Goal: Task Accomplishment & Management: Manage account settings

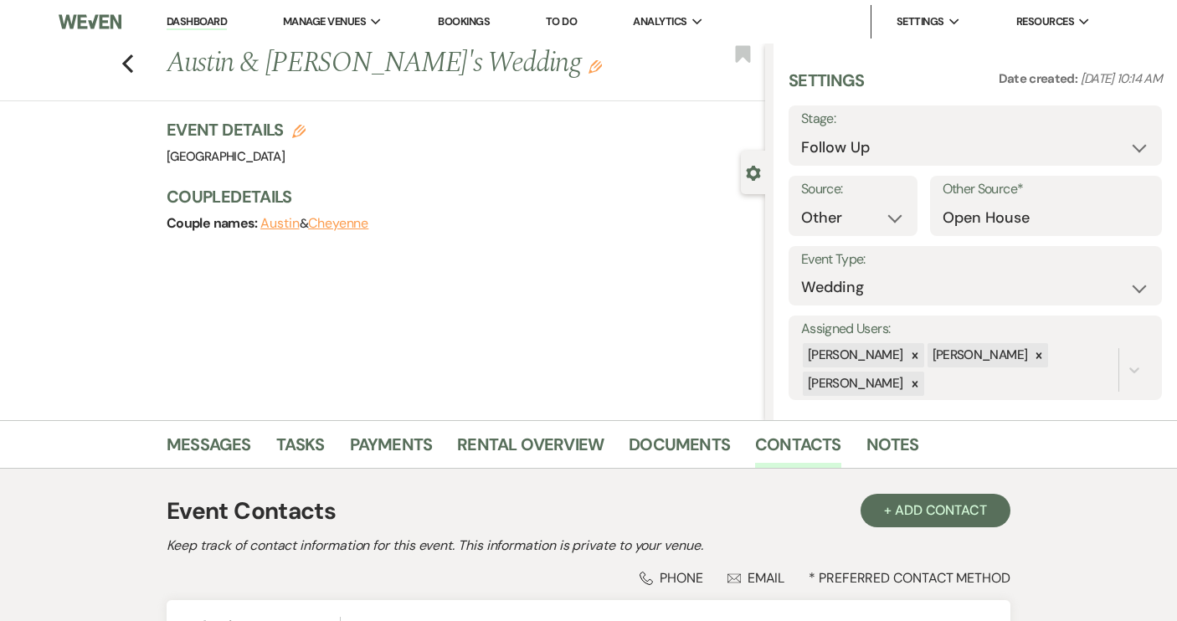
select select "9"
select select "14"
click at [178, 23] on link "Dashboard" at bounding box center [197, 22] width 60 height 16
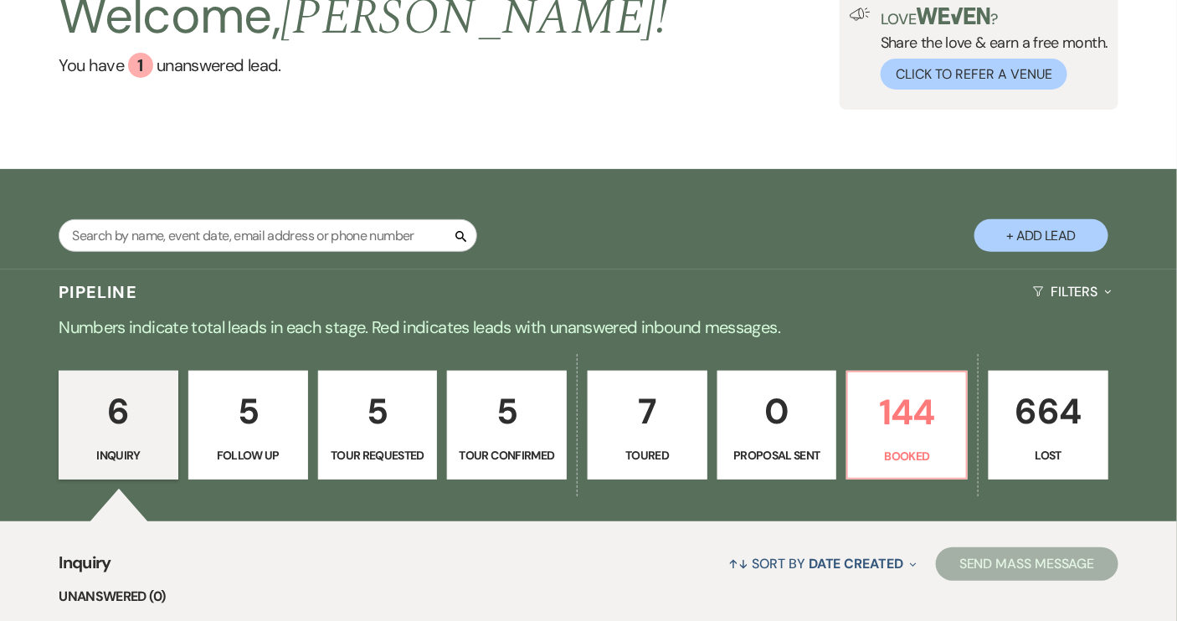
scroll to position [152, 0]
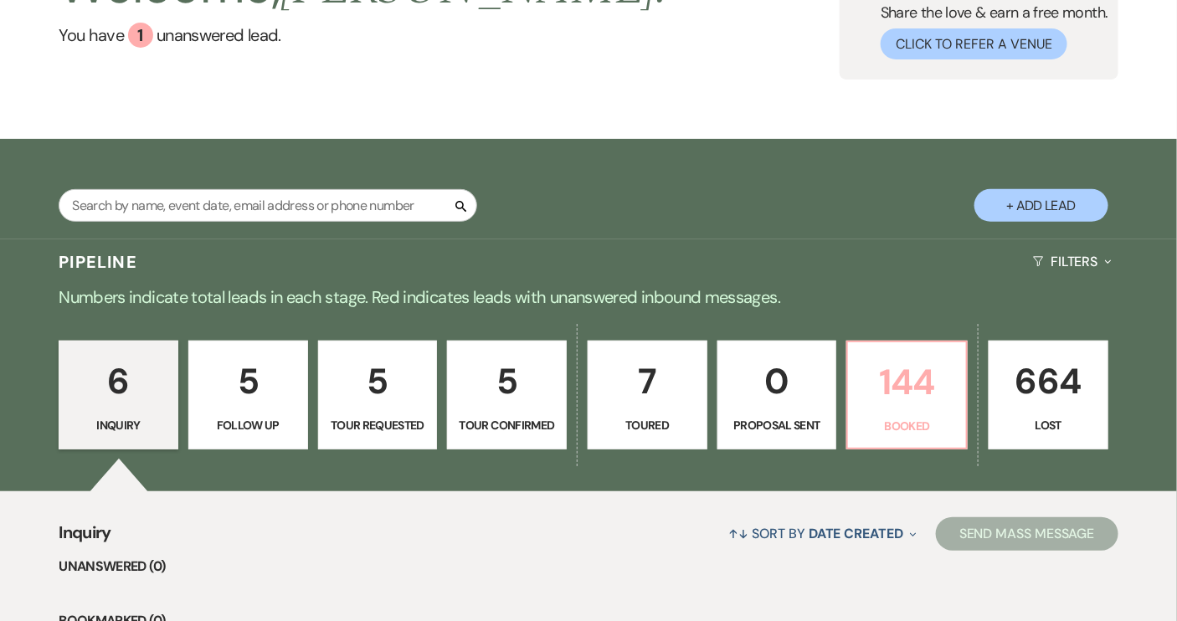
click at [902, 407] on p "144" at bounding box center [907, 382] width 98 height 56
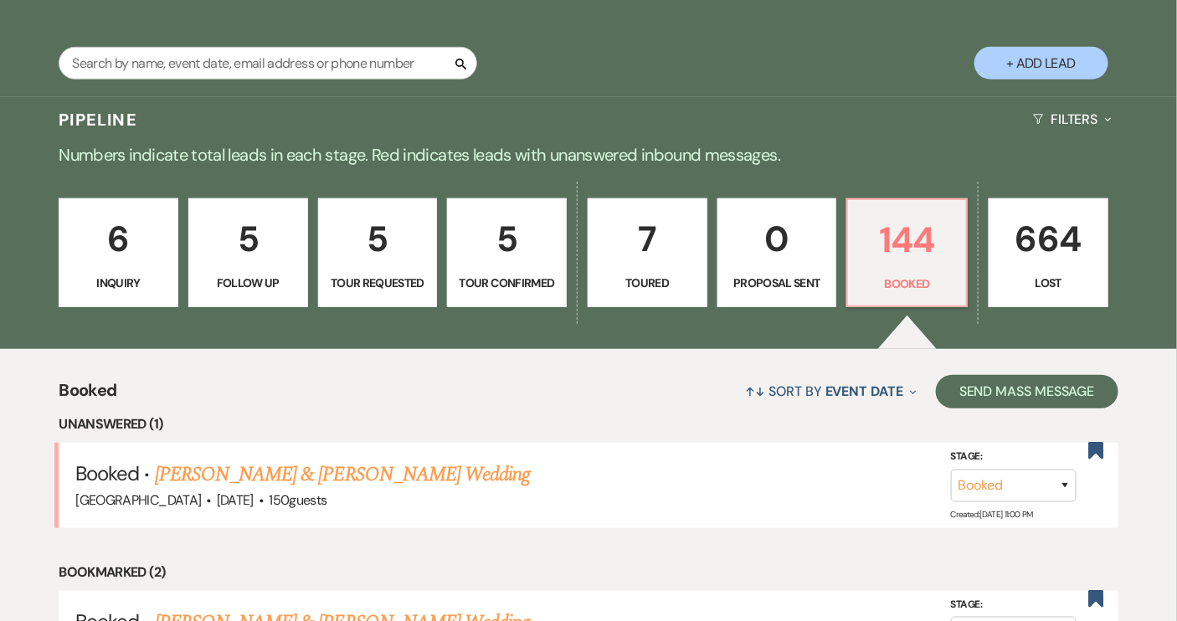
scroll to position [304, 0]
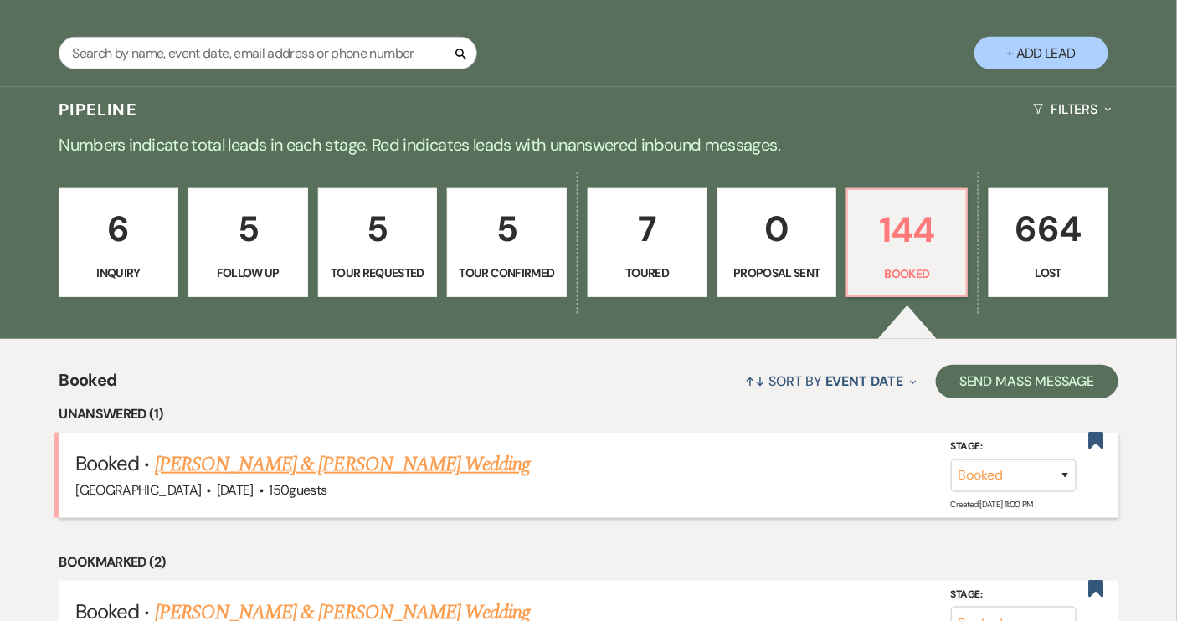
click at [428, 458] on link "[PERSON_NAME] & [PERSON_NAME] Wedding" at bounding box center [342, 465] width 375 height 30
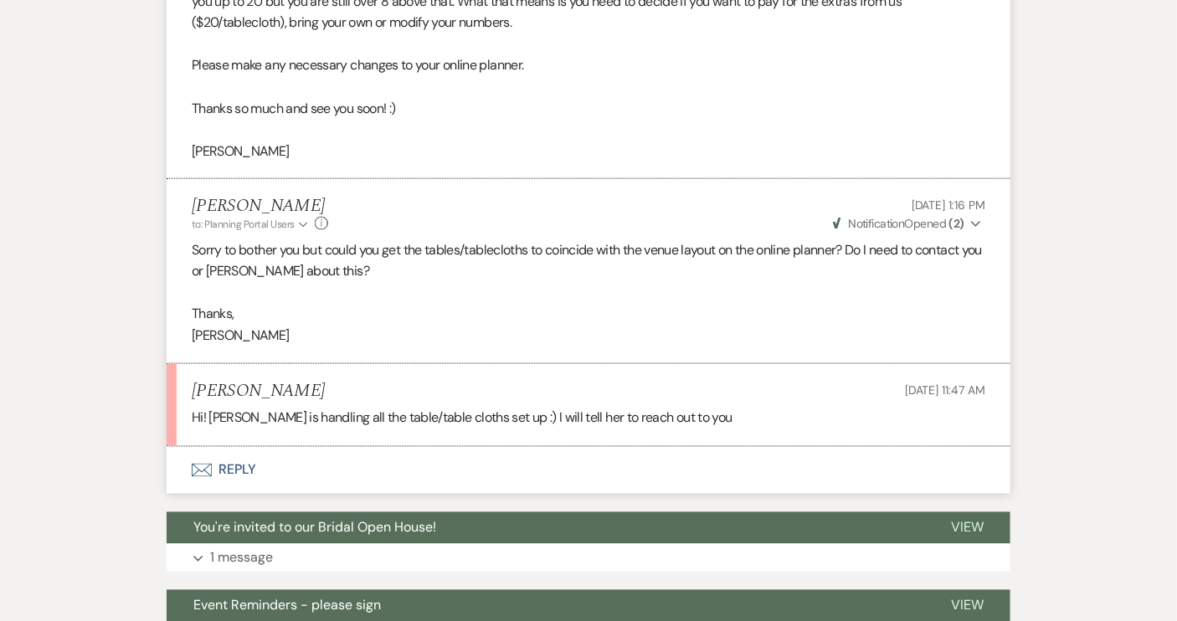
scroll to position [761, 0]
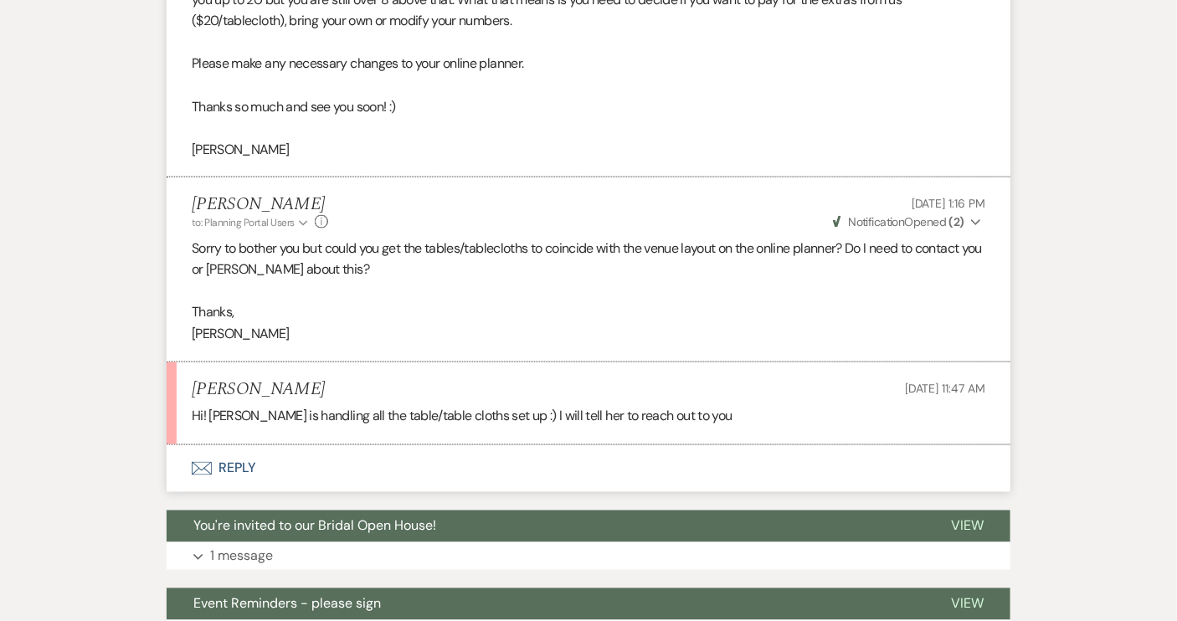
click at [234, 467] on button "Envelope Reply" at bounding box center [589, 468] width 844 height 47
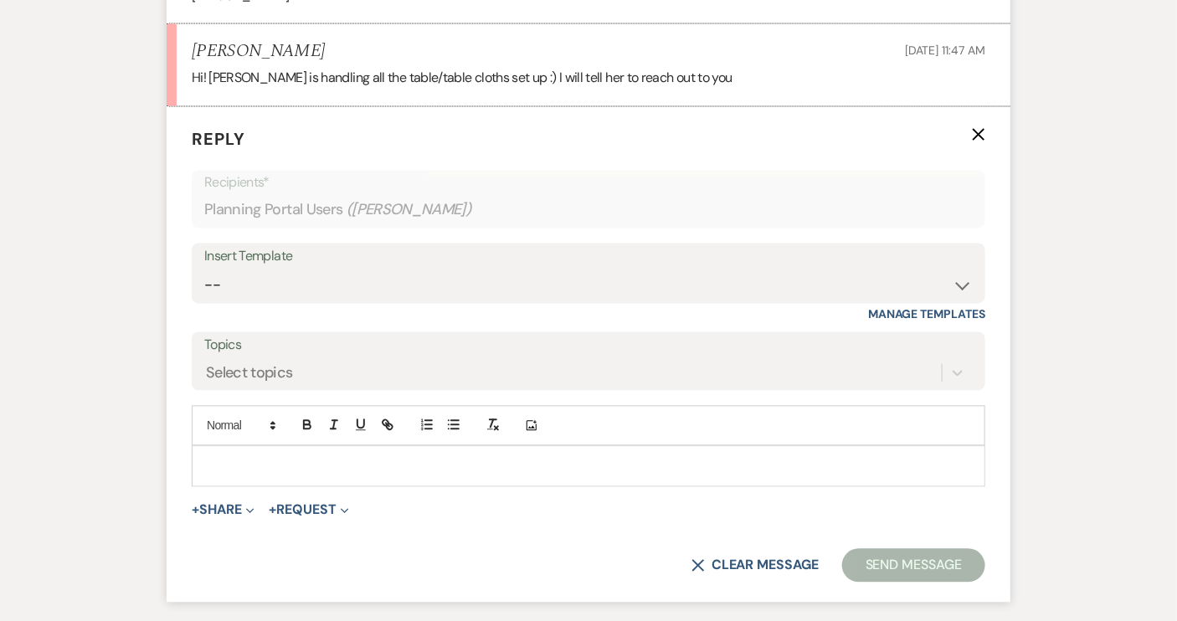
scroll to position [1066, 0]
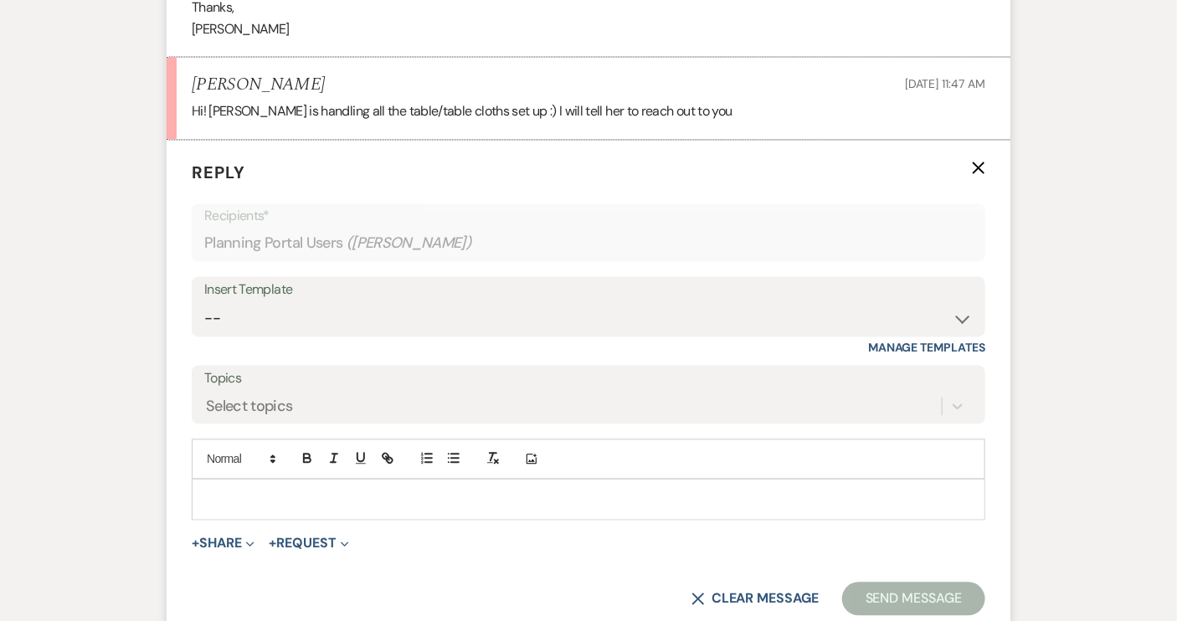
click at [270, 491] on p at bounding box center [588, 500] width 767 height 18
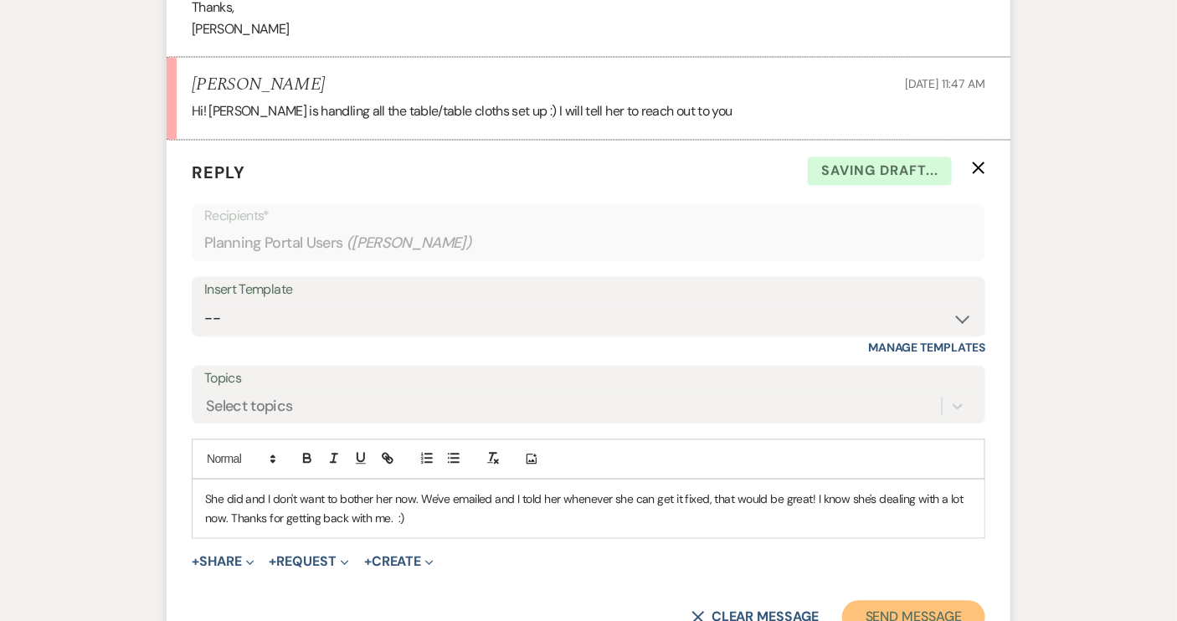
click at [931, 601] on button "Send Message" at bounding box center [913, 617] width 143 height 33
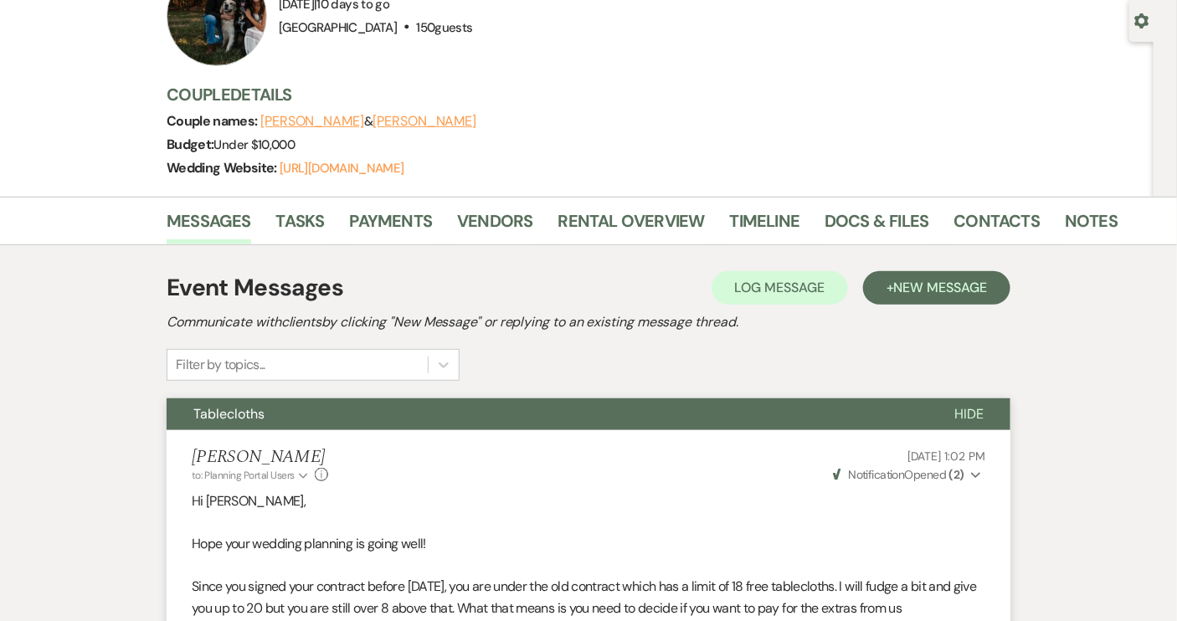
scroll to position [0, 0]
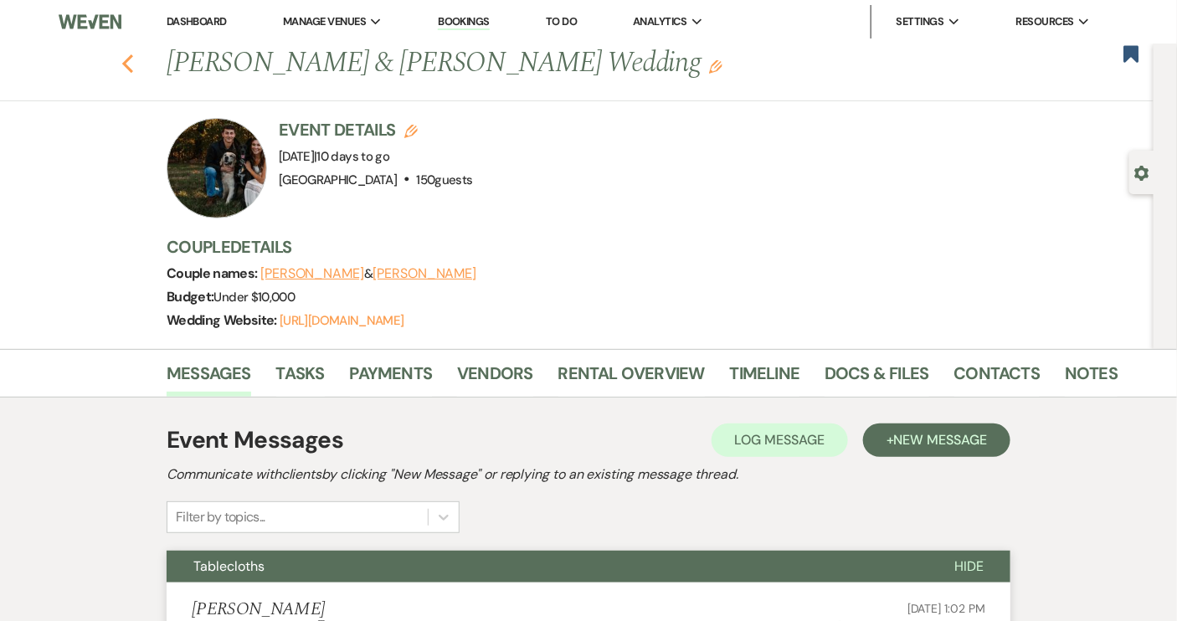
click at [134, 64] on icon "Previous" at bounding box center [127, 64] width 13 height 20
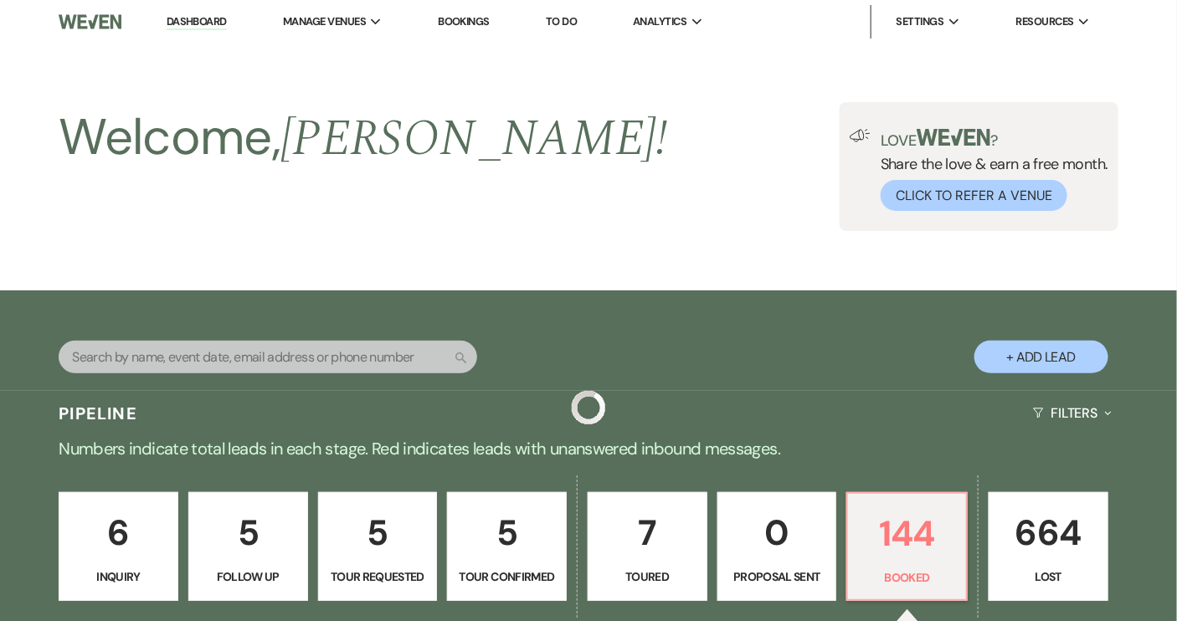
scroll to position [304, 0]
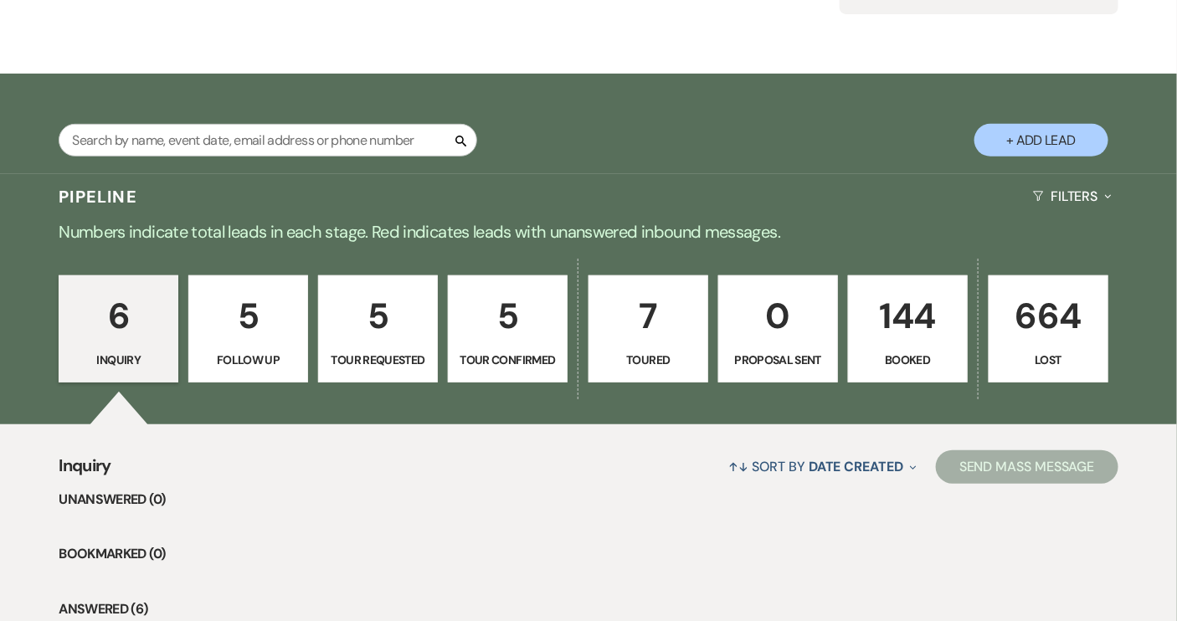
scroll to position [304, 0]
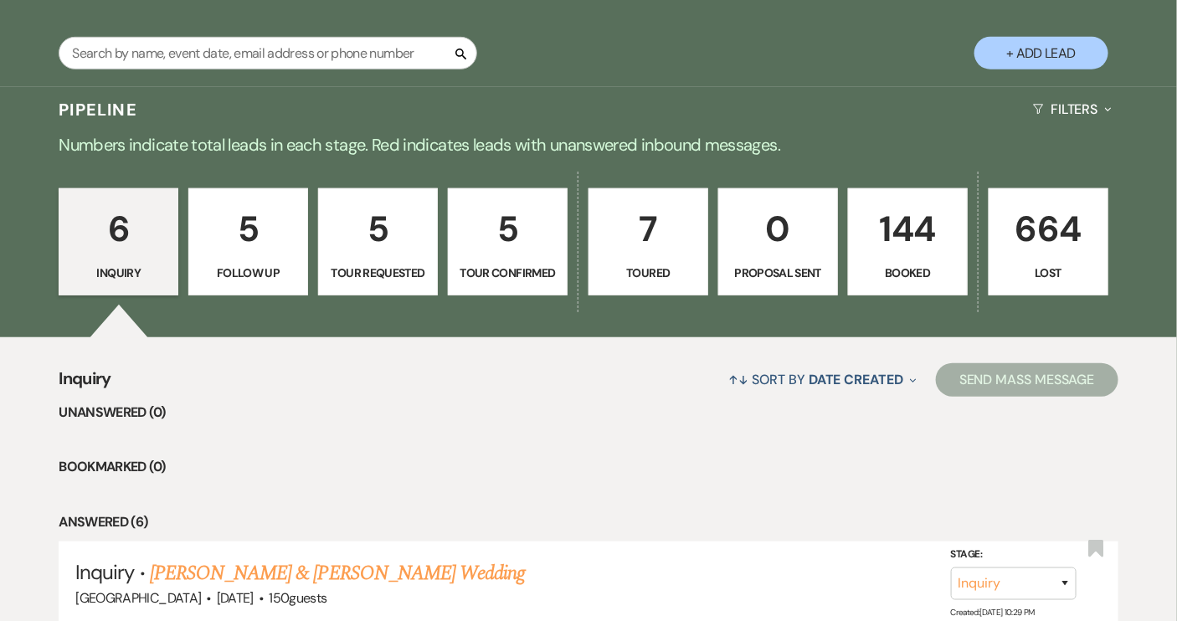
click at [376, 259] on link "5 Tour Requested" at bounding box center [378, 241] width 120 height 107
select select "2"
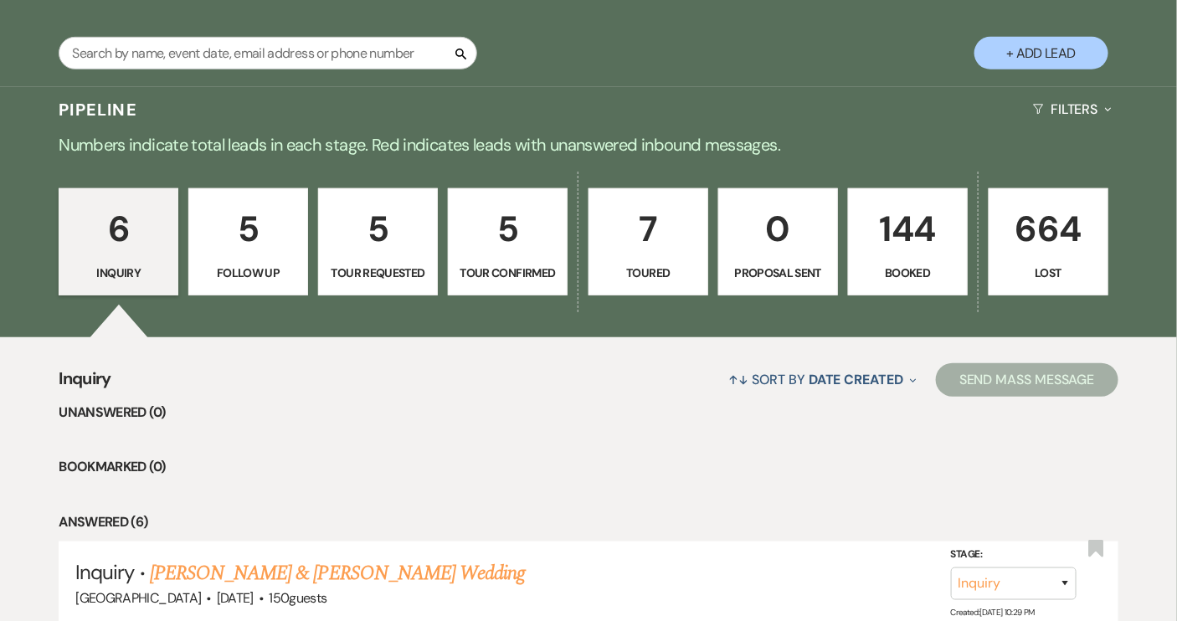
select select "2"
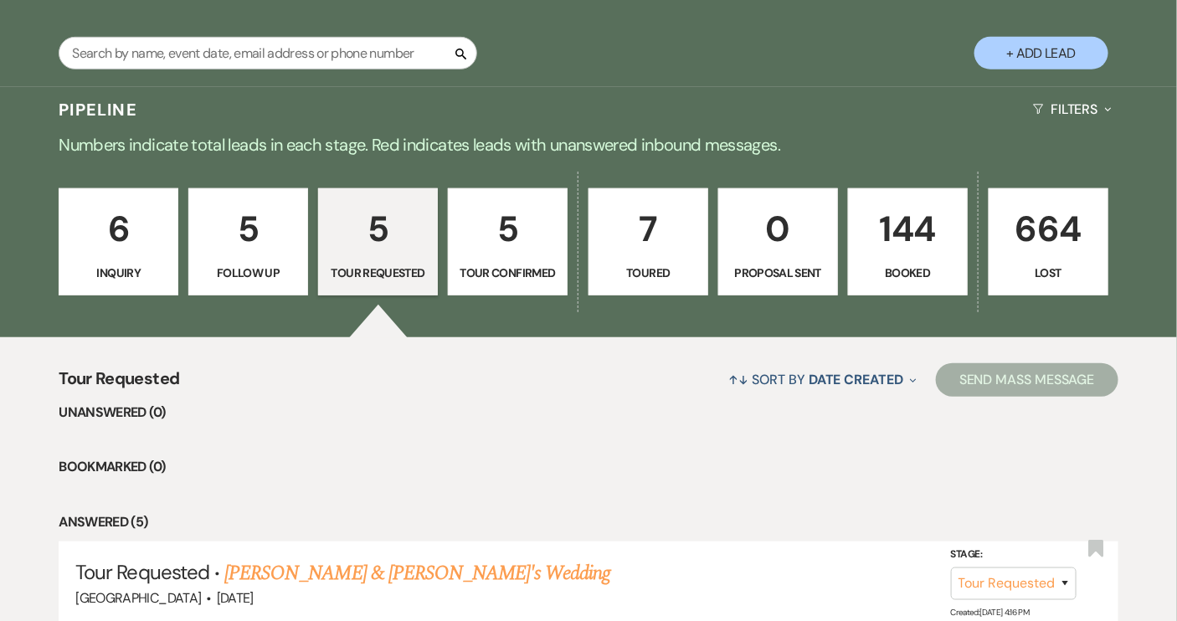
click at [246, 277] on p "Follow Up" at bounding box center [248, 273] width 98 height 18
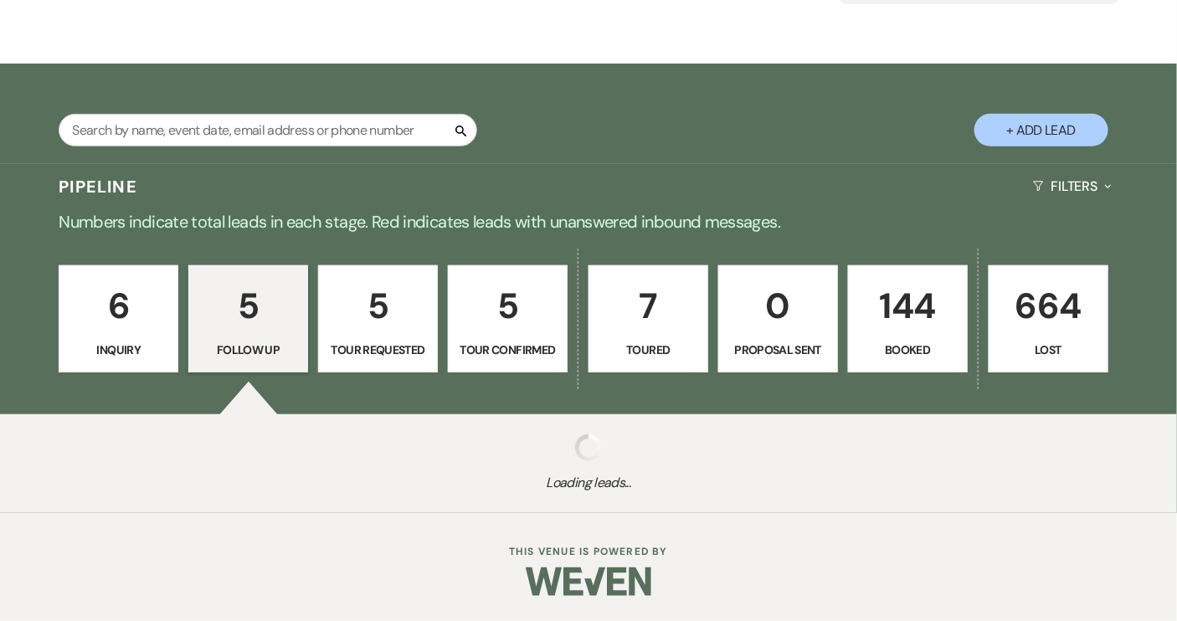
select select "9"
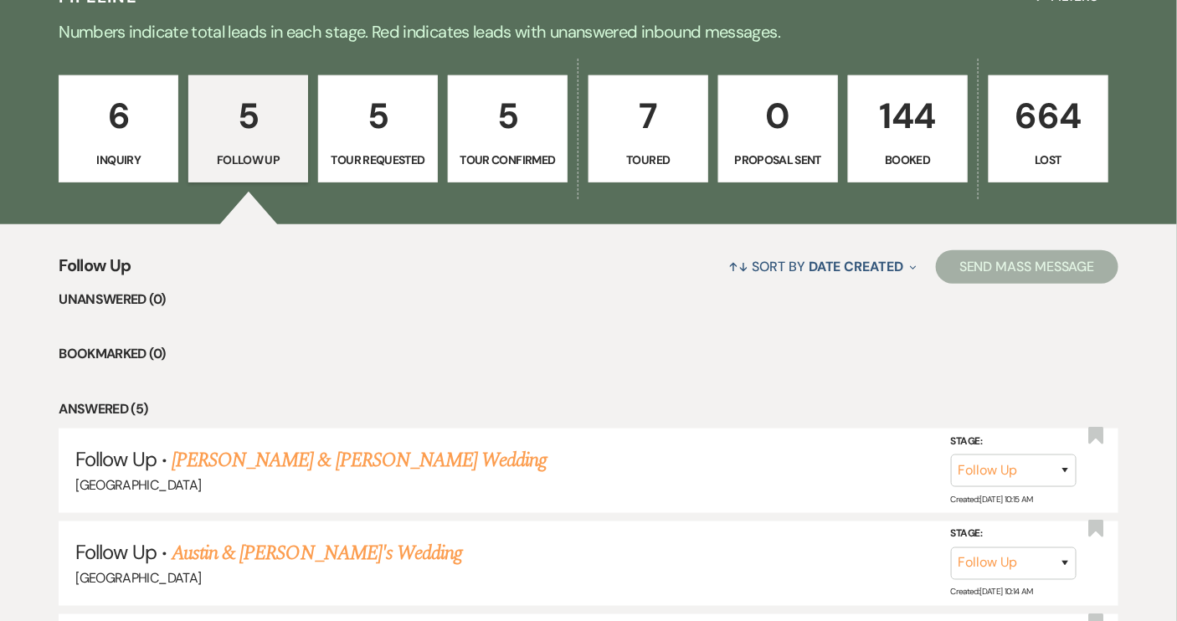
scroll to position [533, 0]
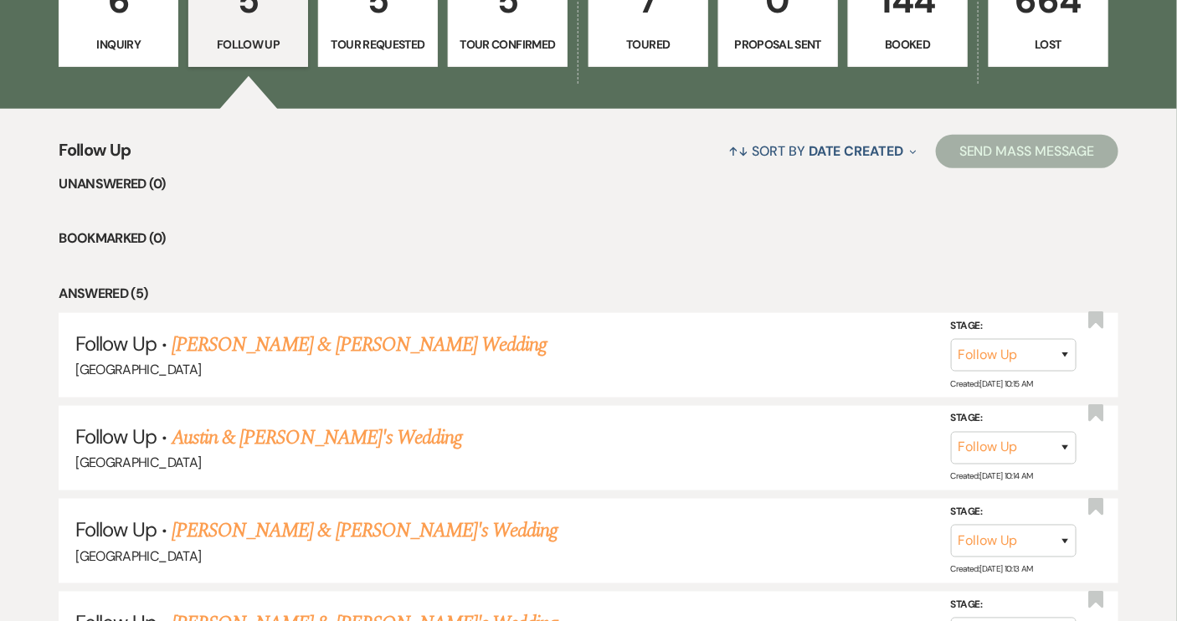
click at [350, 334] on link "AJ & Hannah Haupfear's Wedding" at bounding box center [359, 345] width 375 height 30
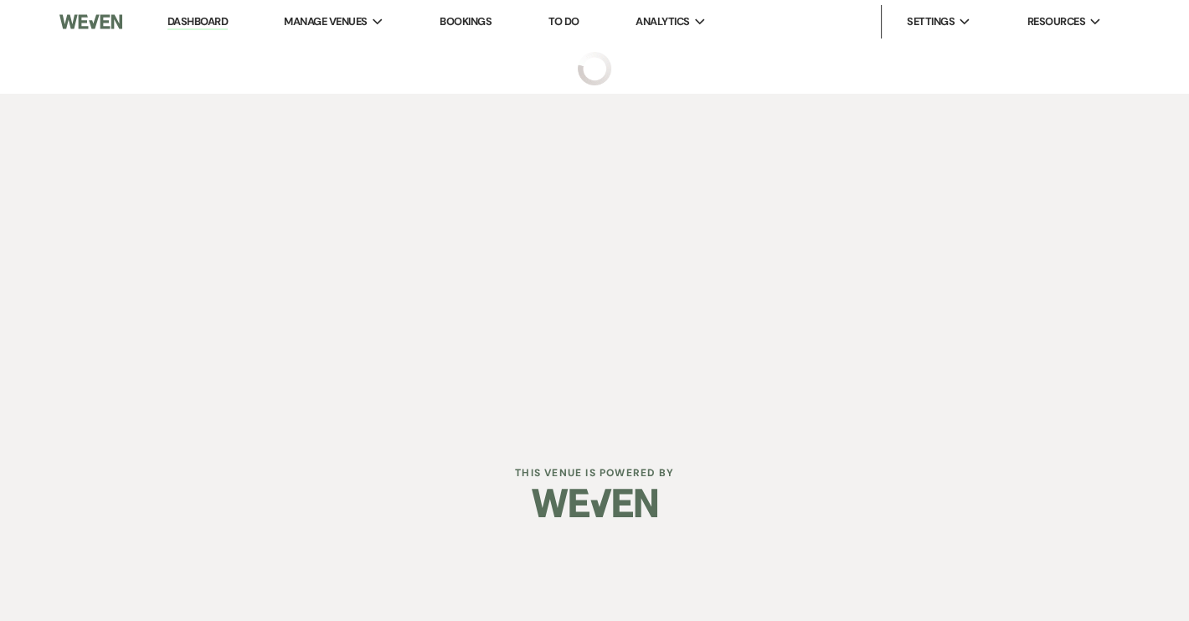
select select "9"
select select "14"
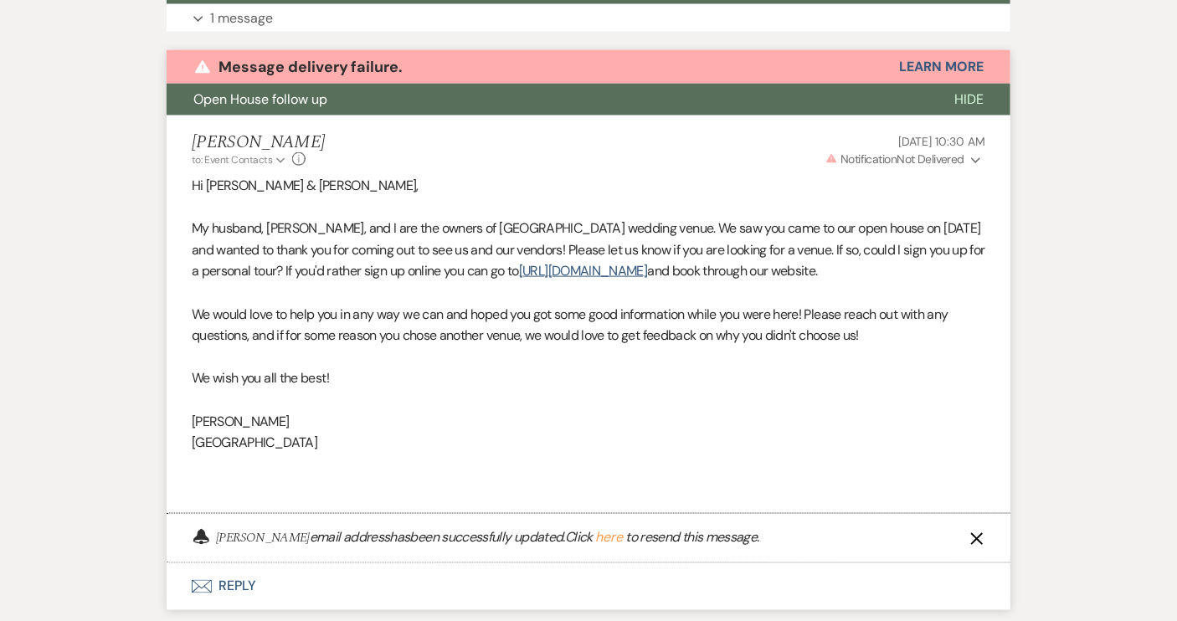
scroll to position [653, 0]
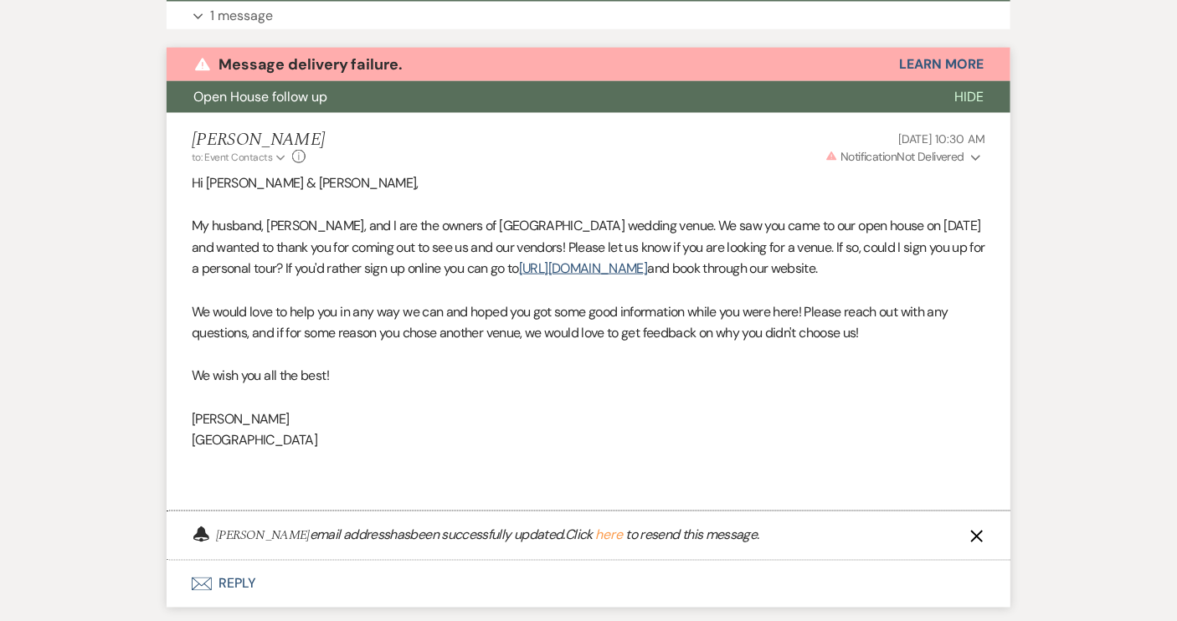
click at [623, 538] on button "here" at bounding box center [609, 535] width 28 height 13
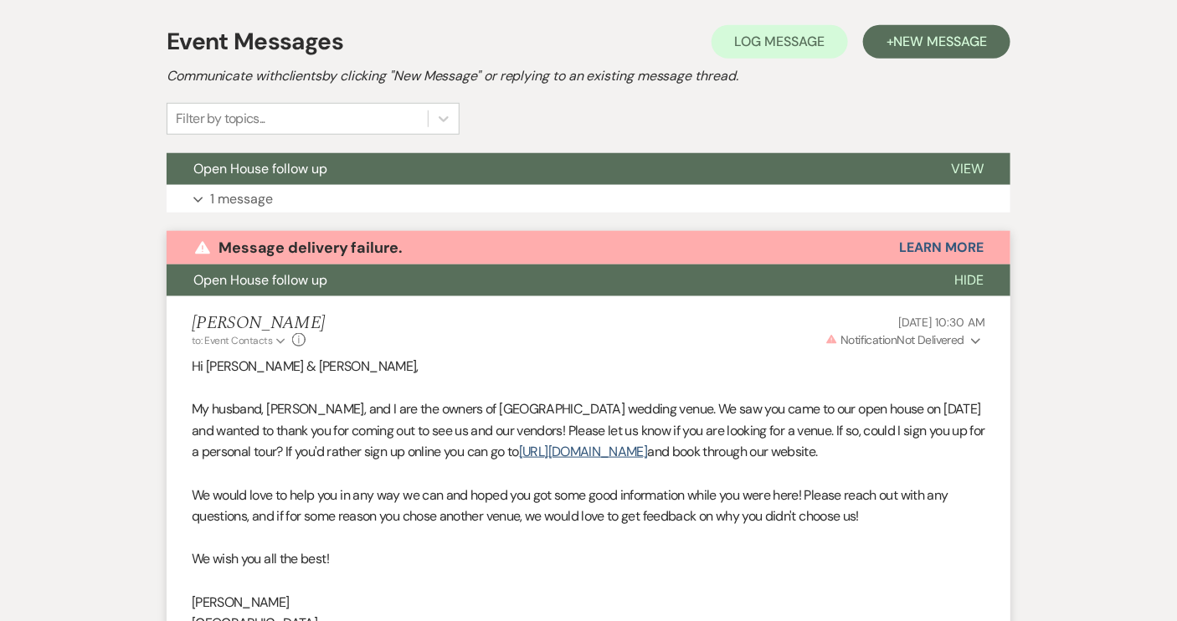
scroll to position [348, 0]
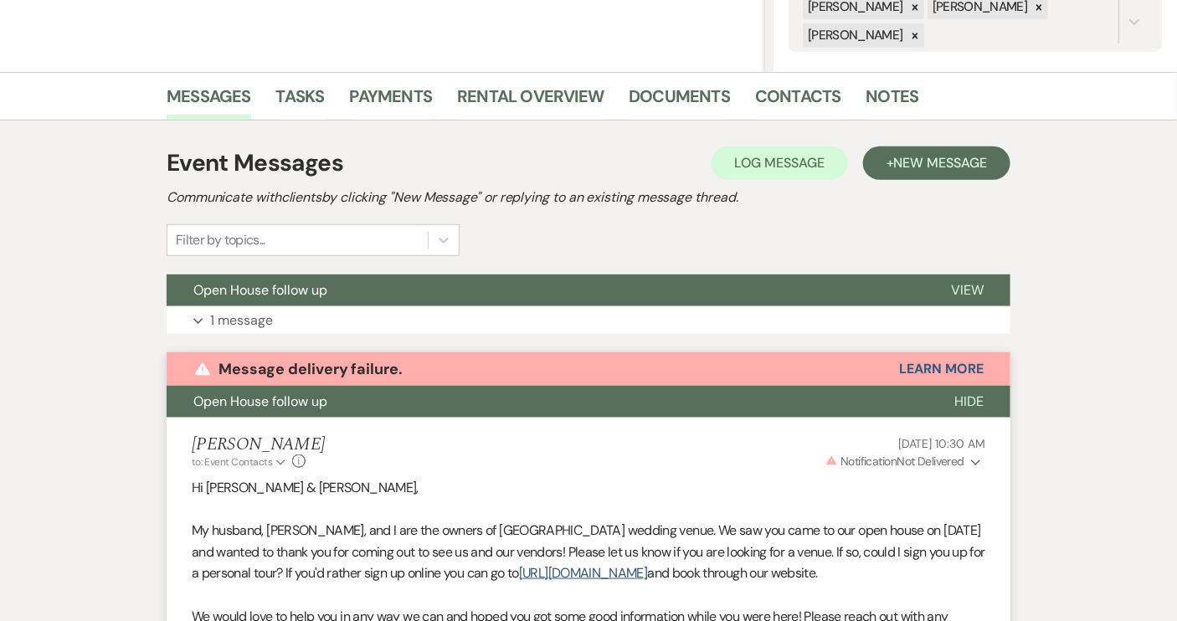
click at [970, 398] on span "Hide" at bounding box center [969, 402] width 29 height 18
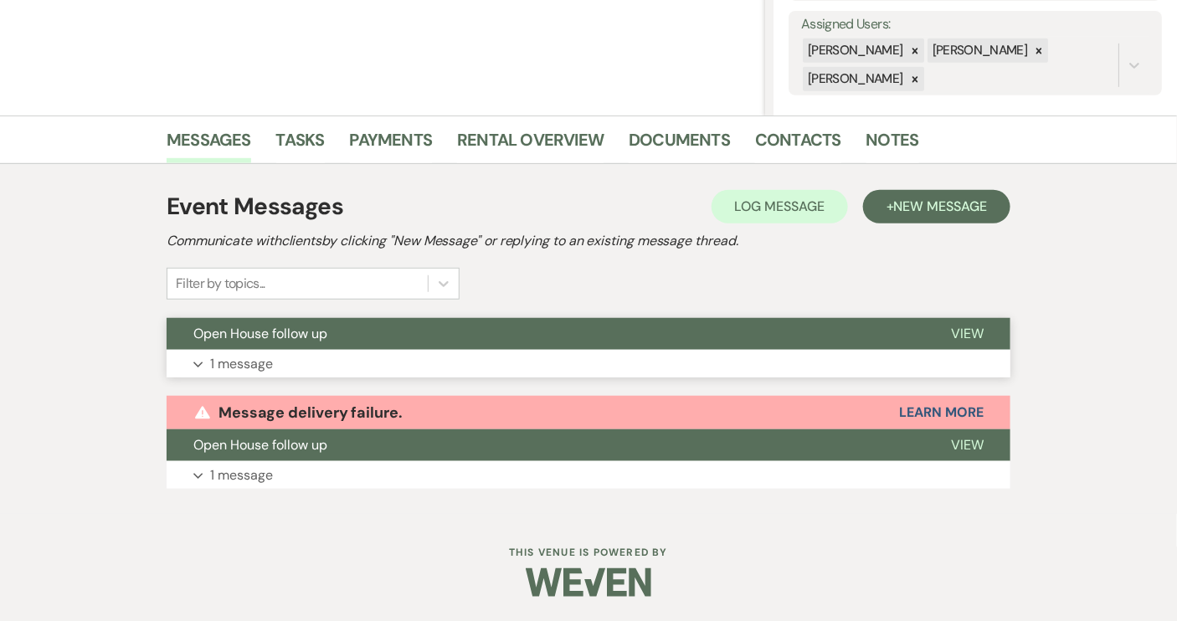
click at [739, 337] on button "Open House follow up" at bounding box center [546, 334] width 758 height 32
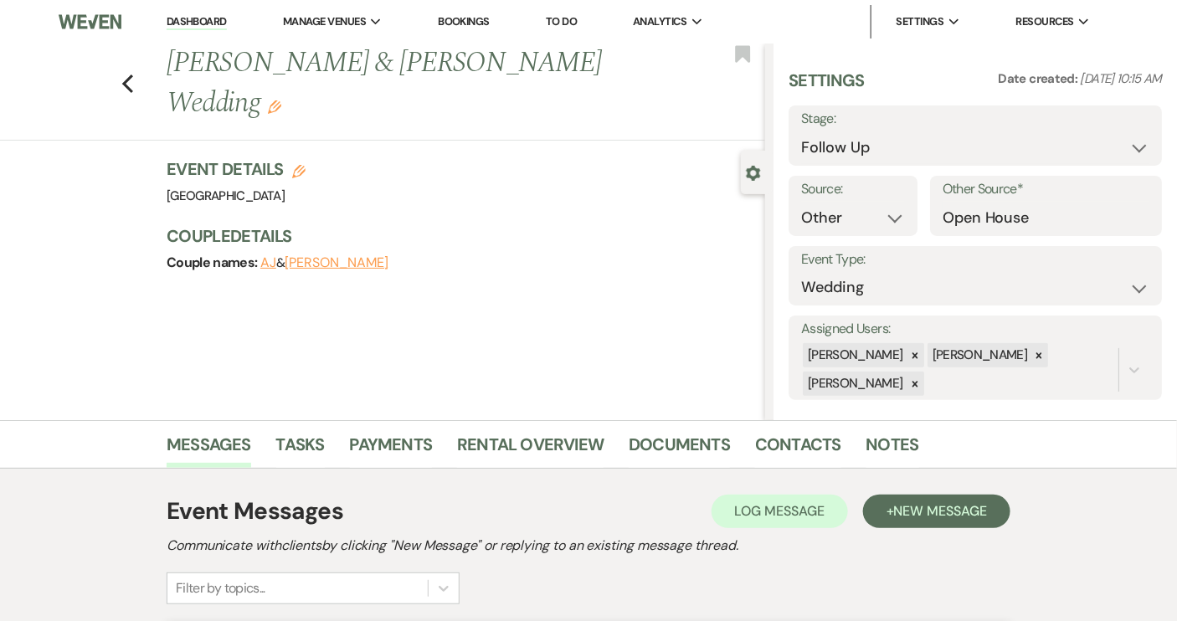
scroll to position [0, 0]
click at [134, 74] on icon "Previous" at bounding box center [127, 84] width 13 height 20
select select "9"
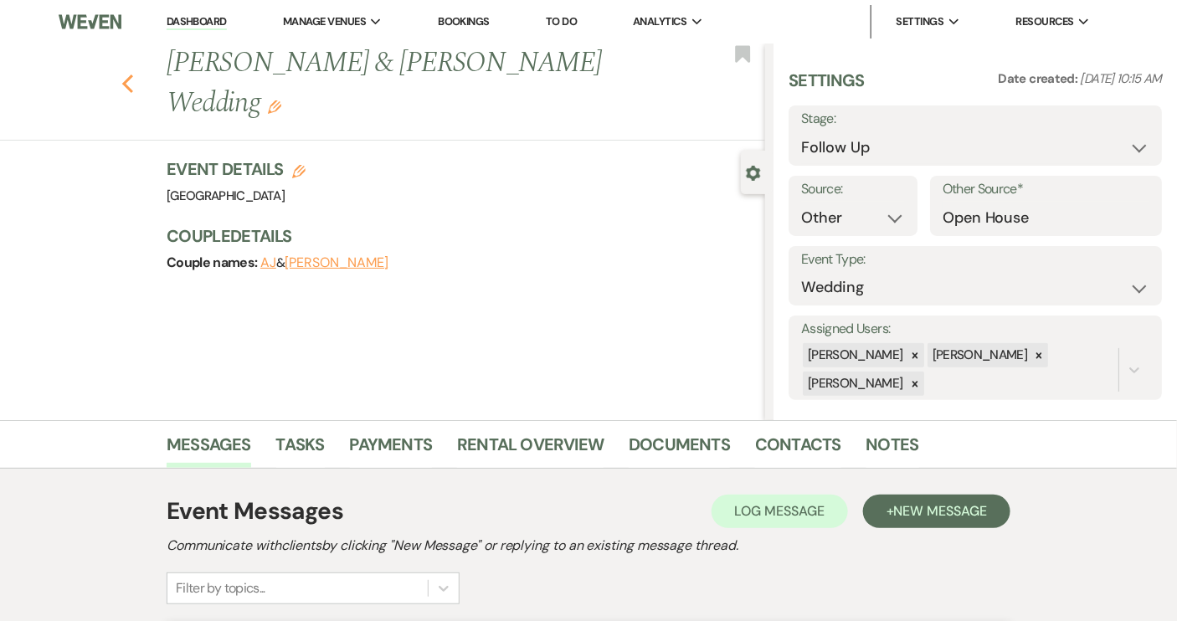
select select "9"
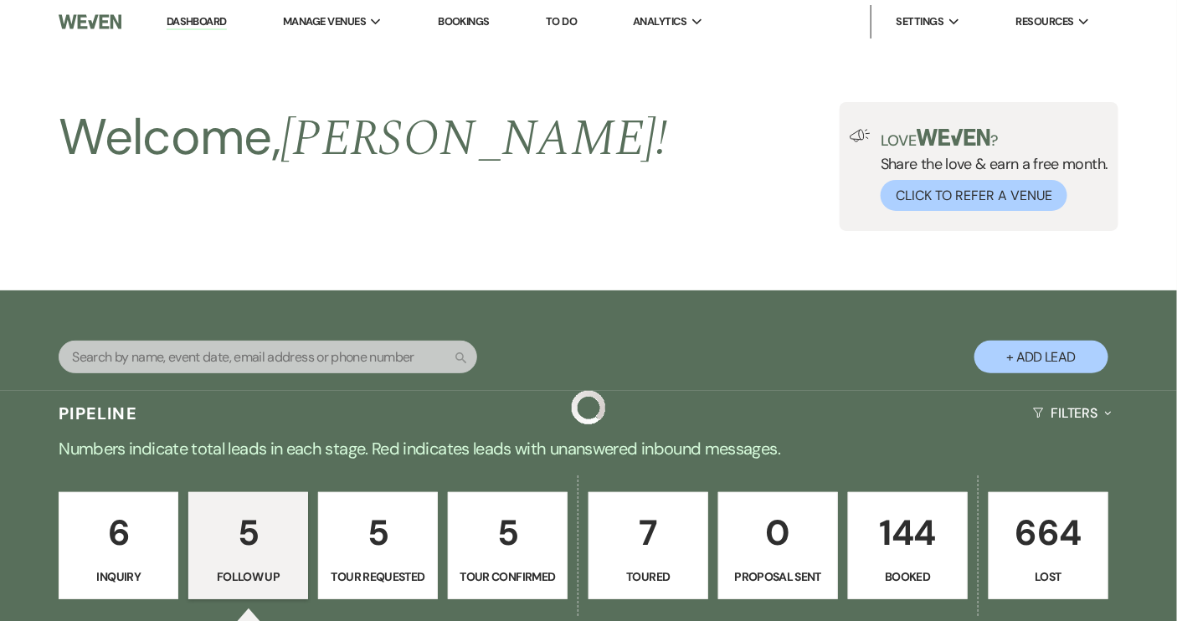
scroll to position [533, 0]
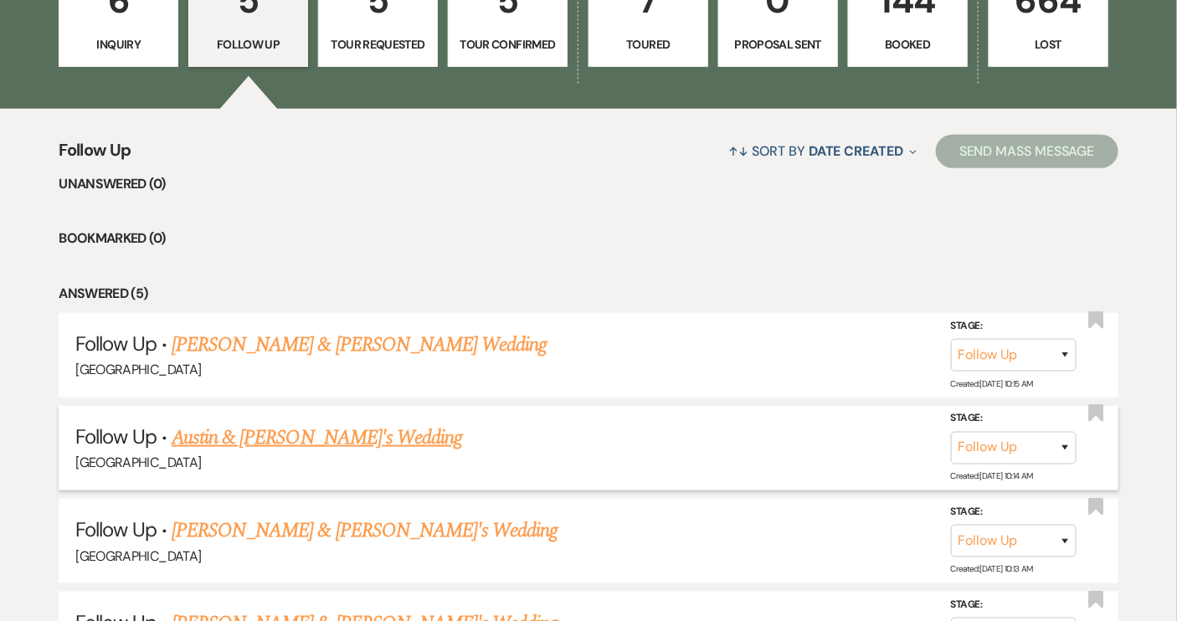
click at [251, 443] on link "Austin & [PERSON_NAME]'s Wedding" at bounding box center [317, 438] width 291 height 30
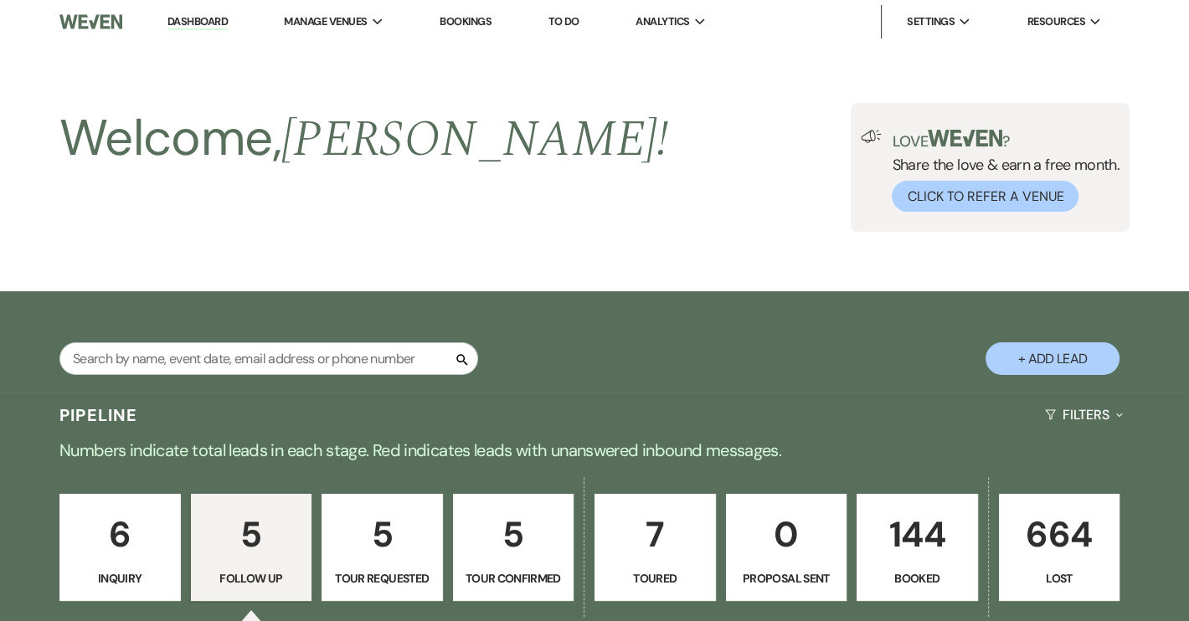
select select "9"
select select "14"
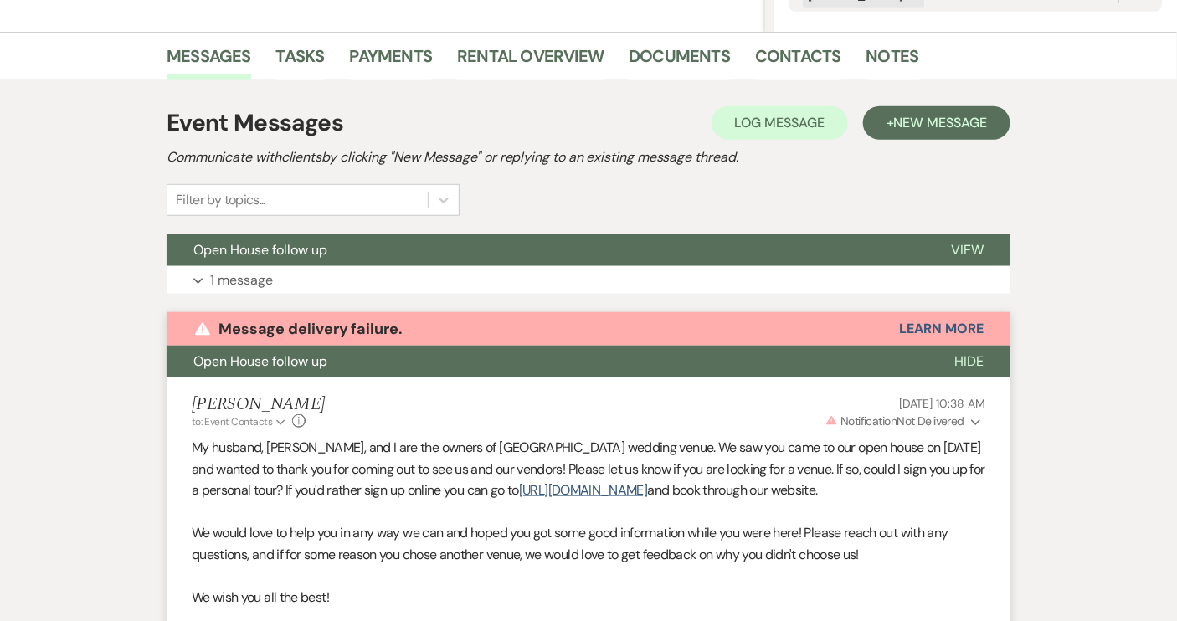
scroll to position [382, 0]
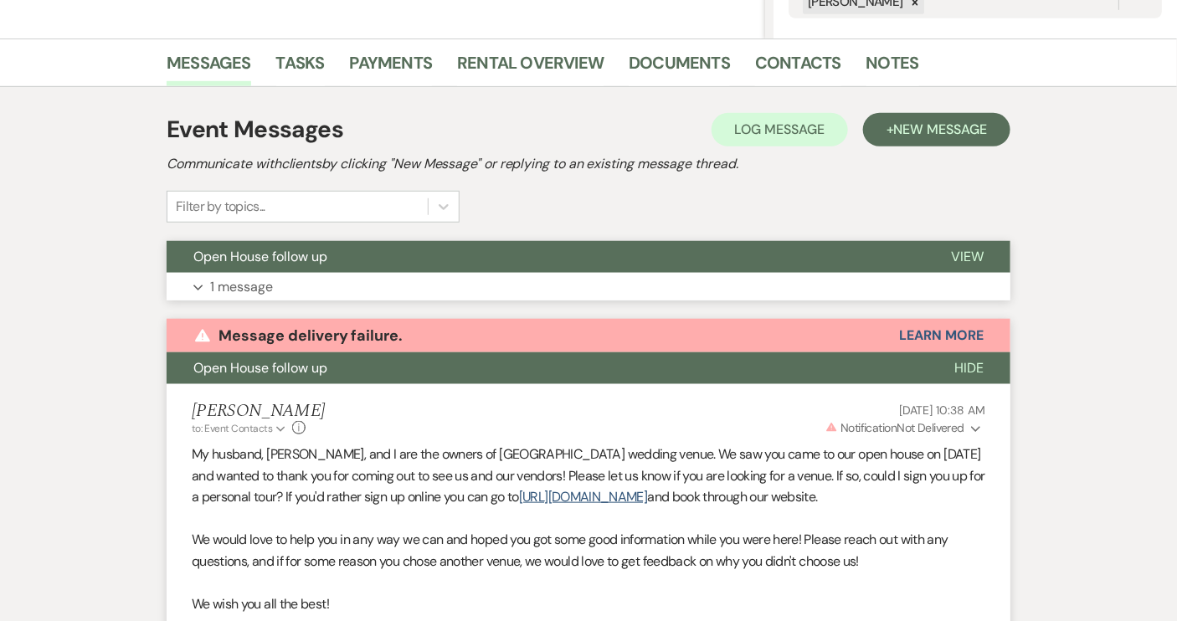
click at [739, 265] on button "Open House follow up" at bounding box center [546, 257] width 758 height 32
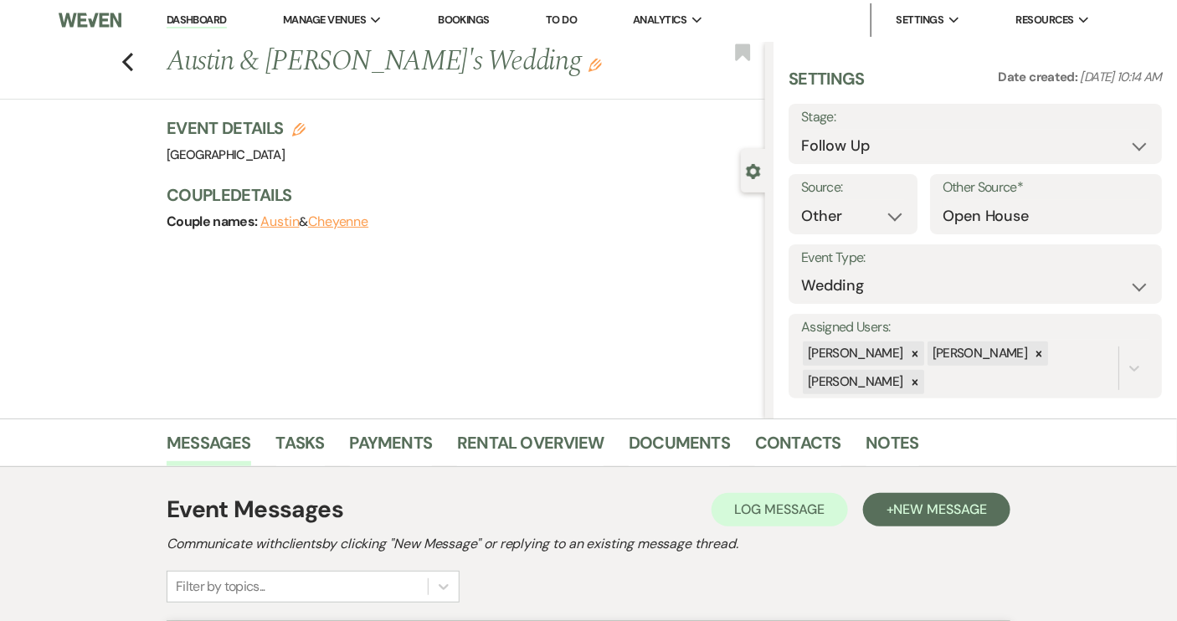
scroll to position [0, 0]
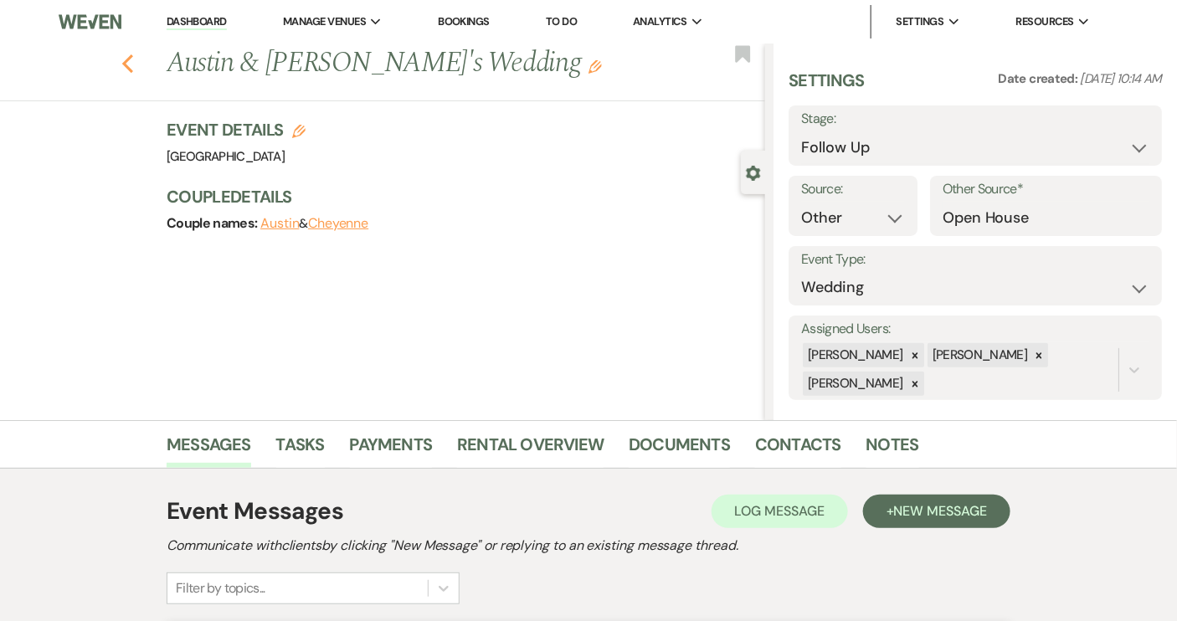
click at [133, 61] on icon "Previous" at bounding box center [127, 64] width 13 height 20
select select "9"
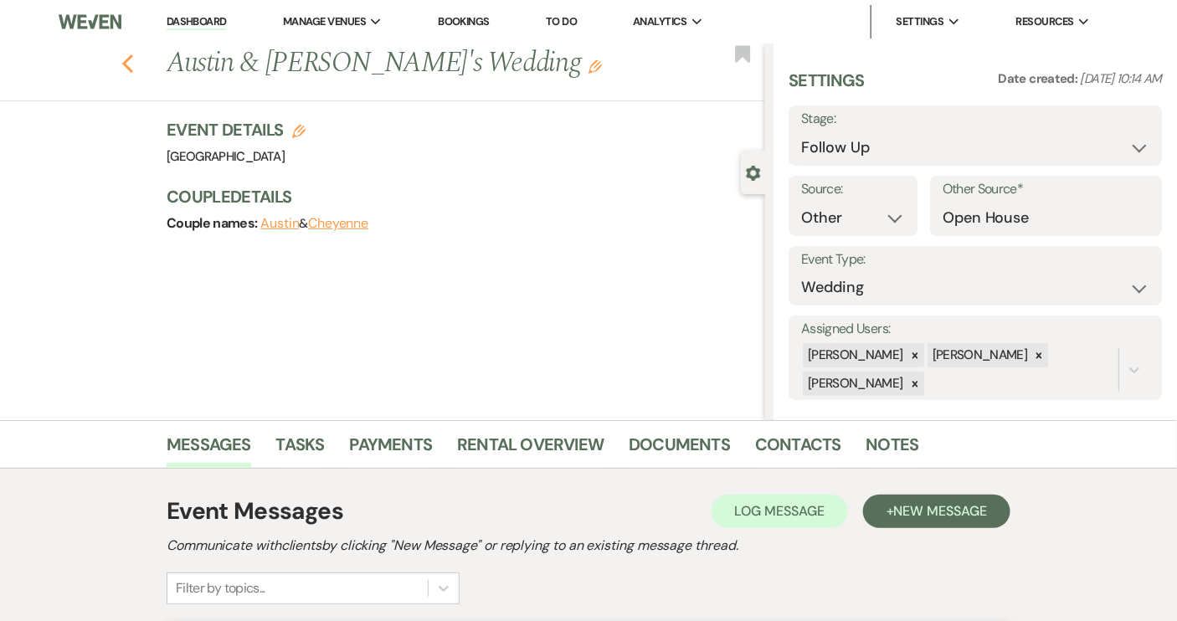
select select "9"
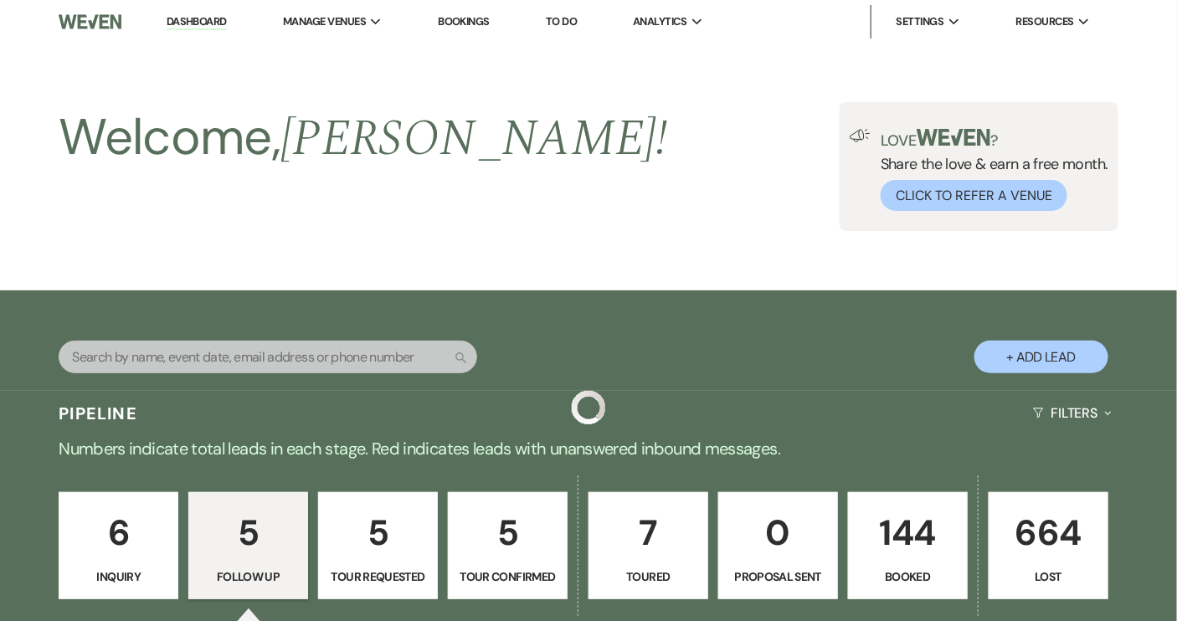
scroll to position [533, 0]
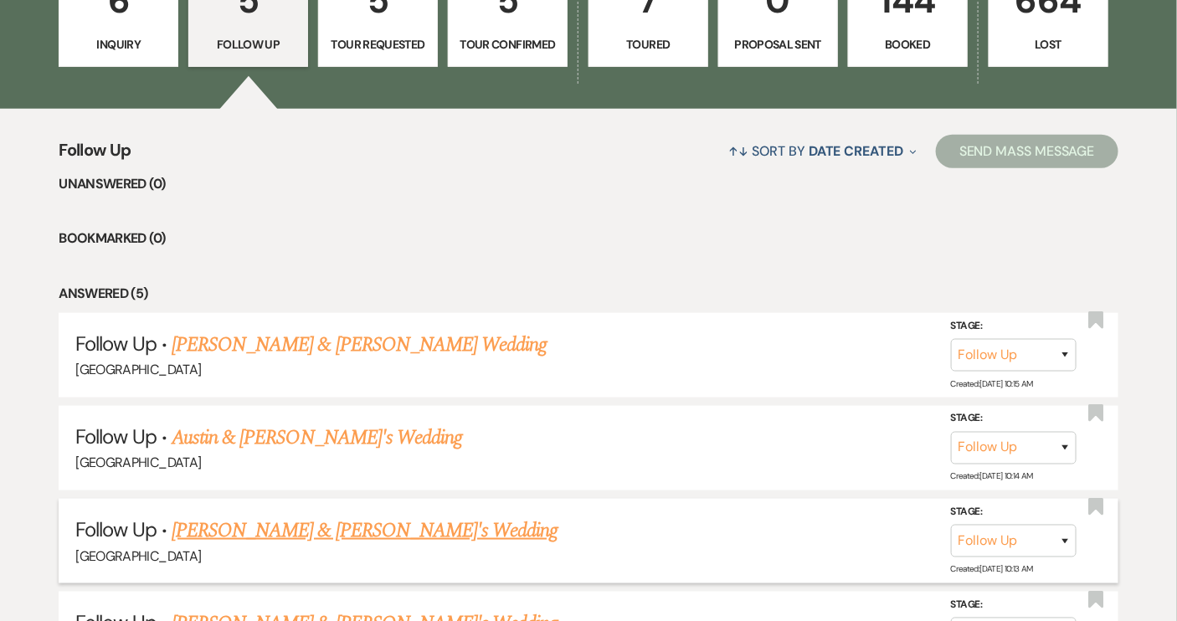
click at [317, 533] on link "Mitchell & Elizabeth's Wedding" at bounding box center [365, 531] width 387 height 30
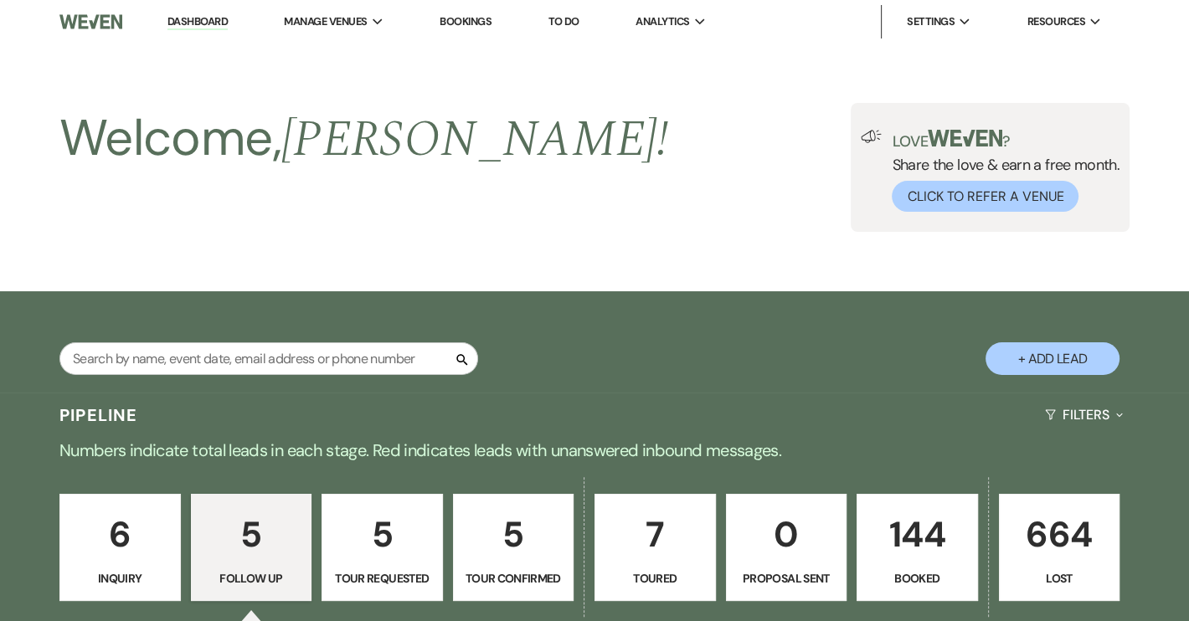
select select "9"
select select "14"
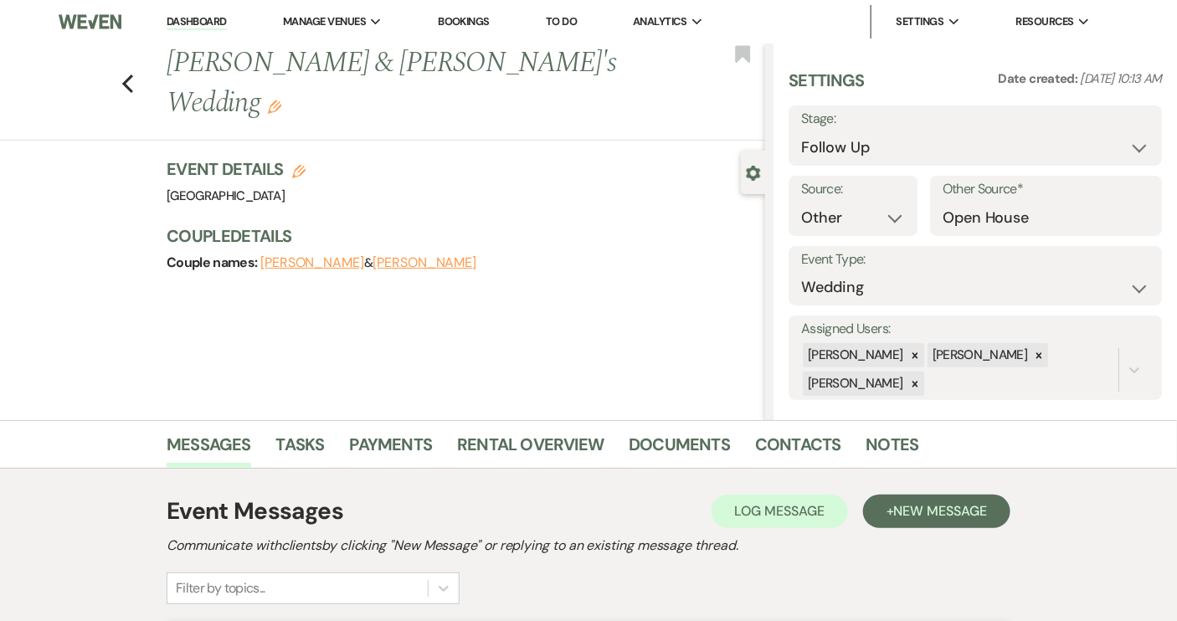
click at [373, 256] on button "Elizabeth" at bounding box center [425, 262] width 104 height 13
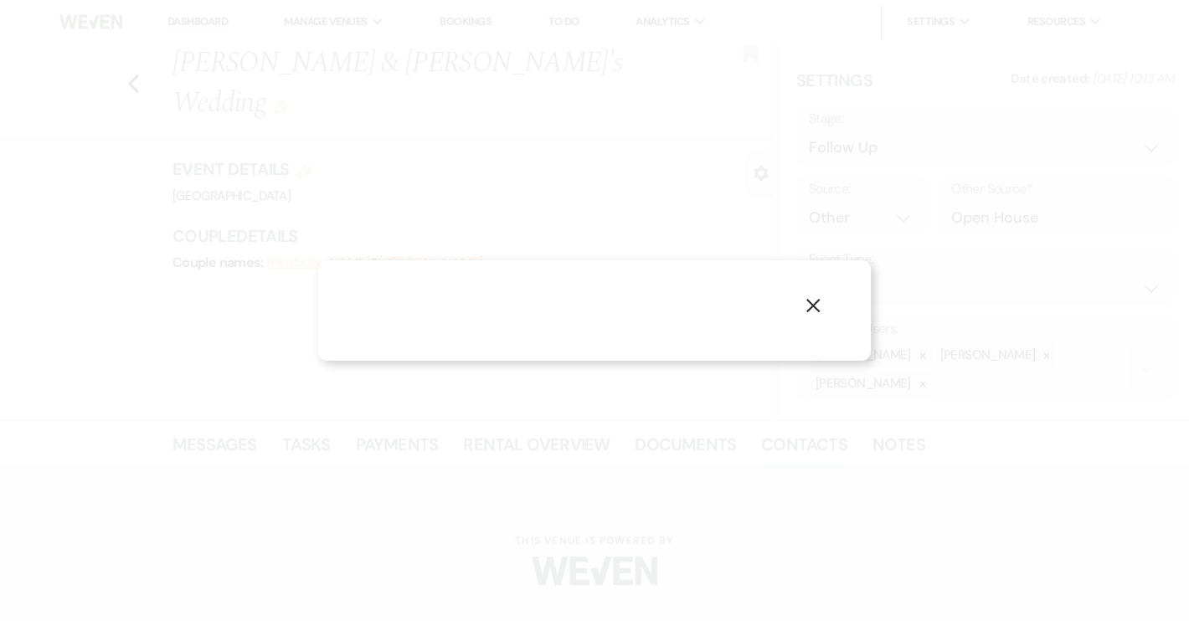
select select "1"
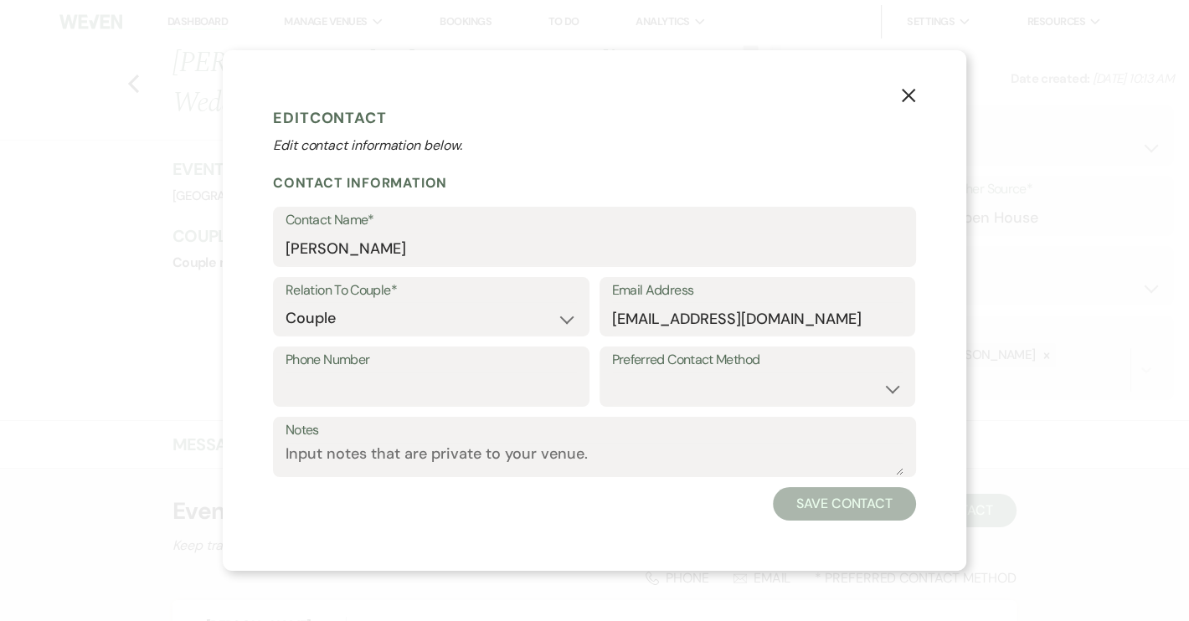
click at [904, 89] on icon "X" at bounding box center [908, 95] width 15 height 15
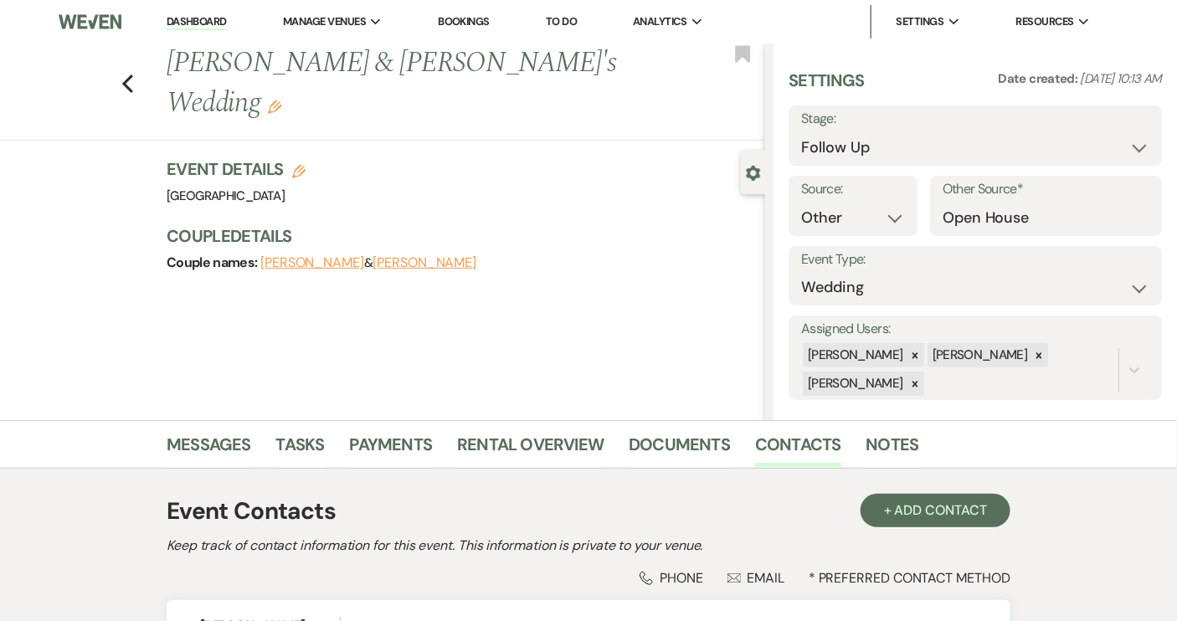
click at [196, 19] on link "Dashboard" at bounding box center [197, 22] width 60 height 16
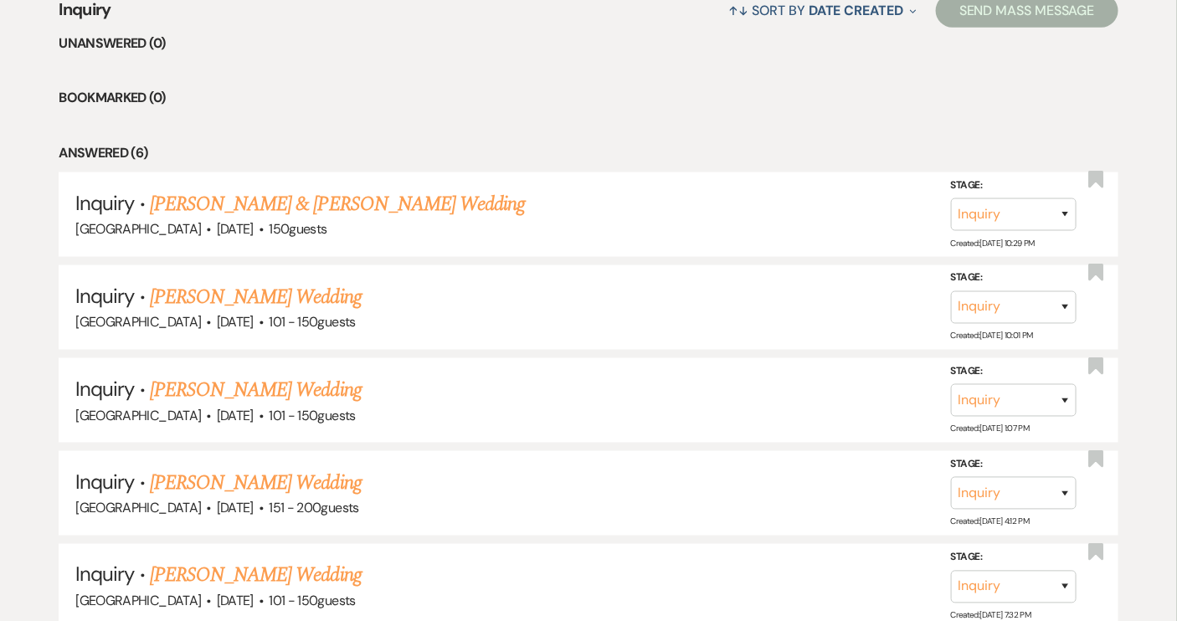
scroll to position [685, 0]
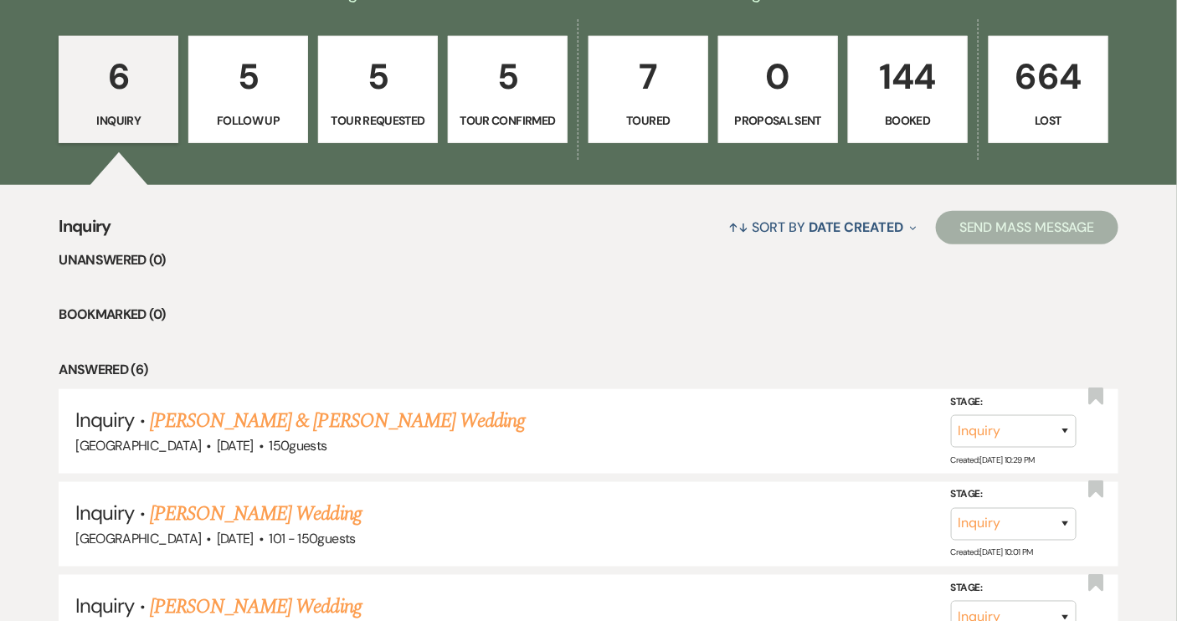
click at [894, 116] on p "Booked" at bounding box center [908, 120] width 98 height 18
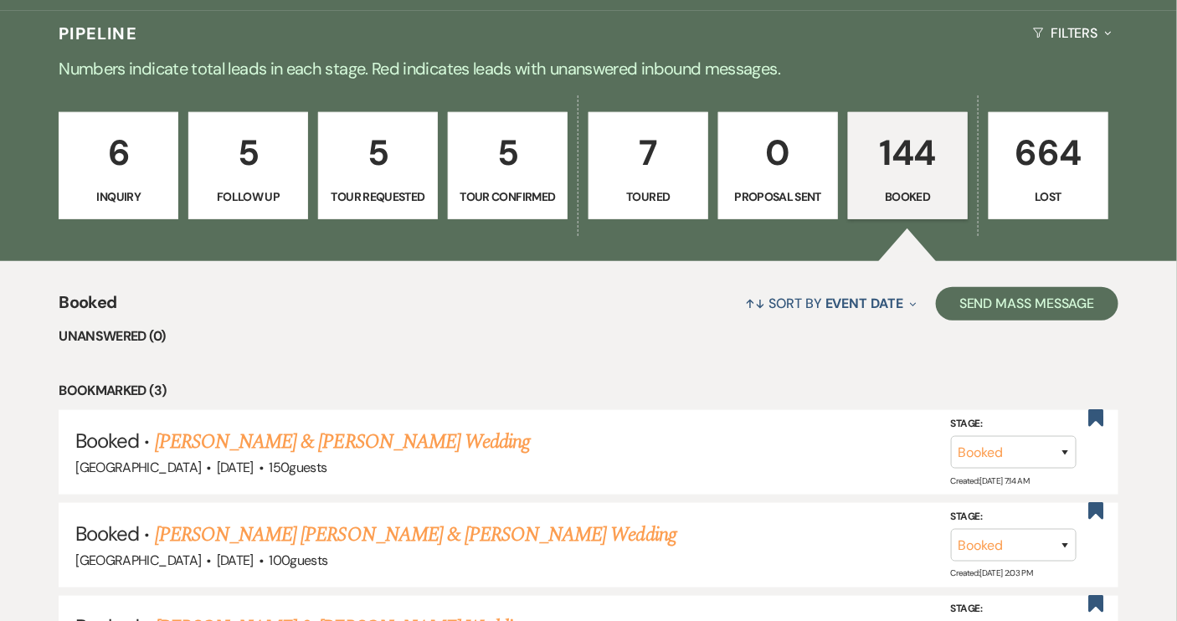
scroll to position [75, 0]
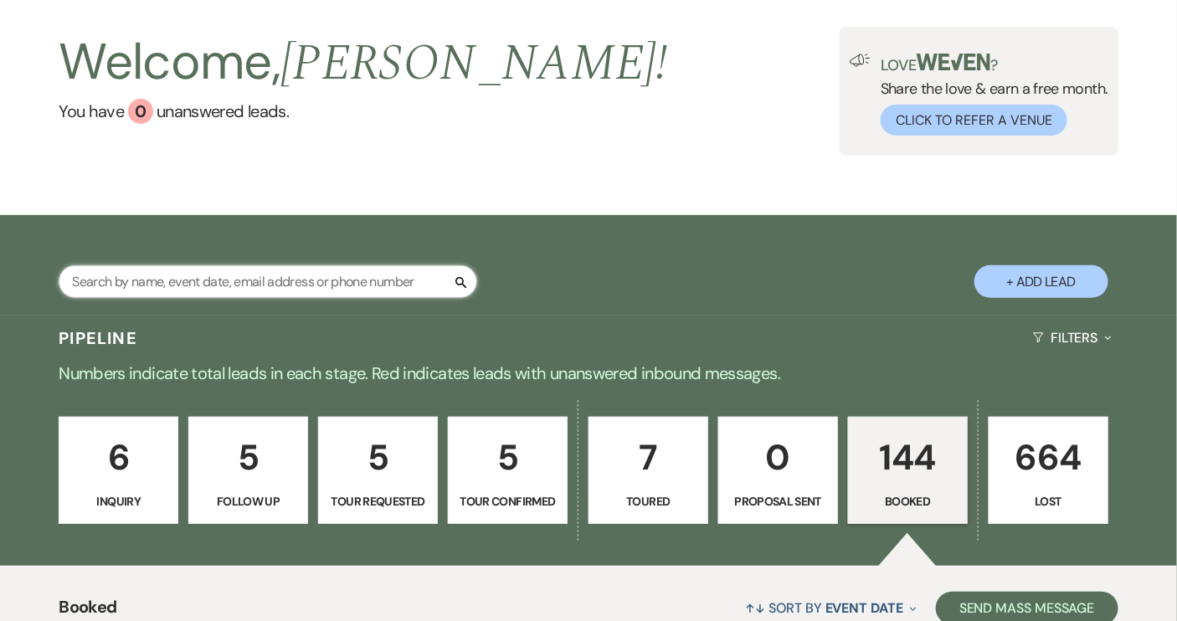
click at [360, 273] on input "text" at bounding box center [268, 281] width 419 height 33
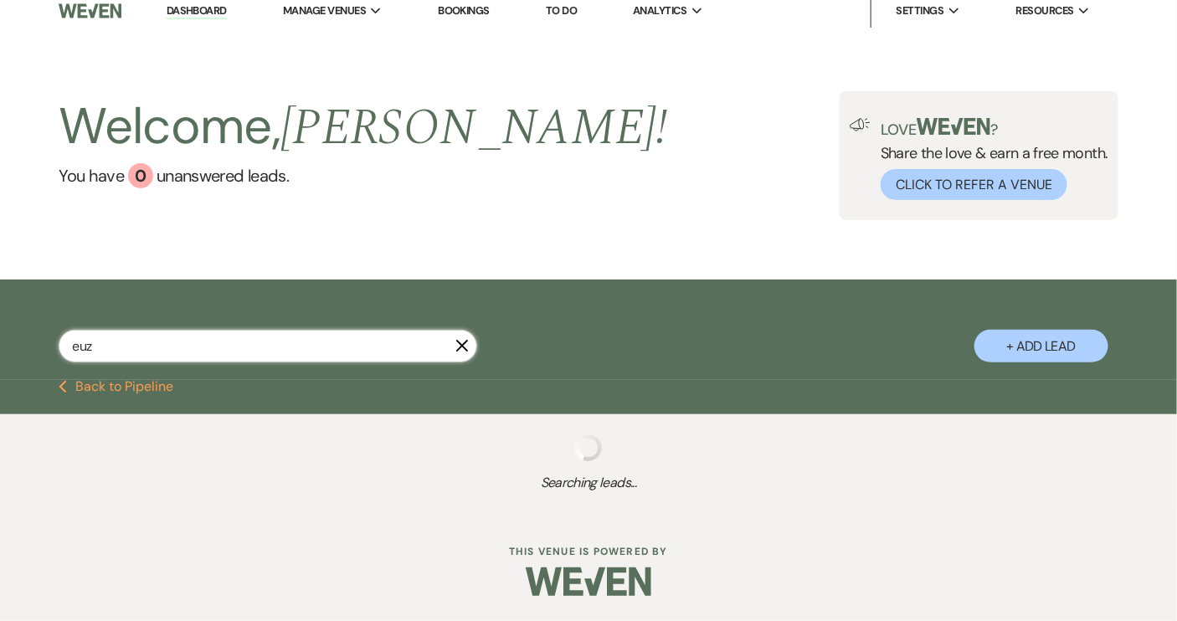
scroll to position [7, 0]
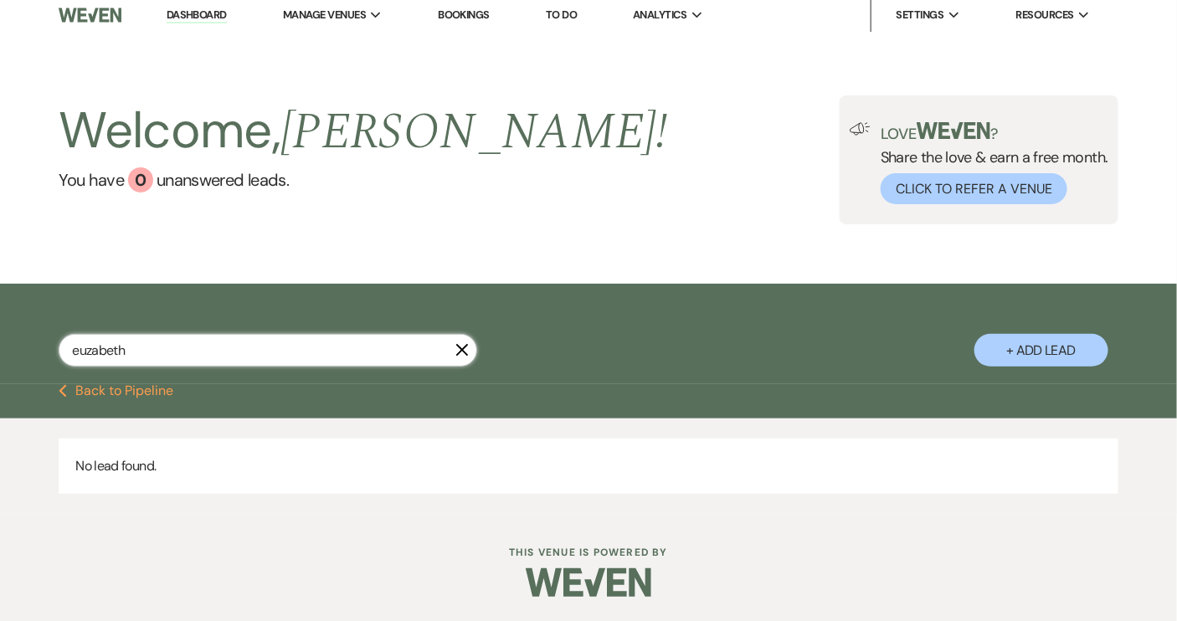
drag, startPoint x: 126, startPoint y: 351, endPoint x: 69, endPoint y: 359, distance: 57.6
click at [69, 359] on input "euzabeth" at bounding box center [268, 350] width 419 height 33
type input "elizabeth"
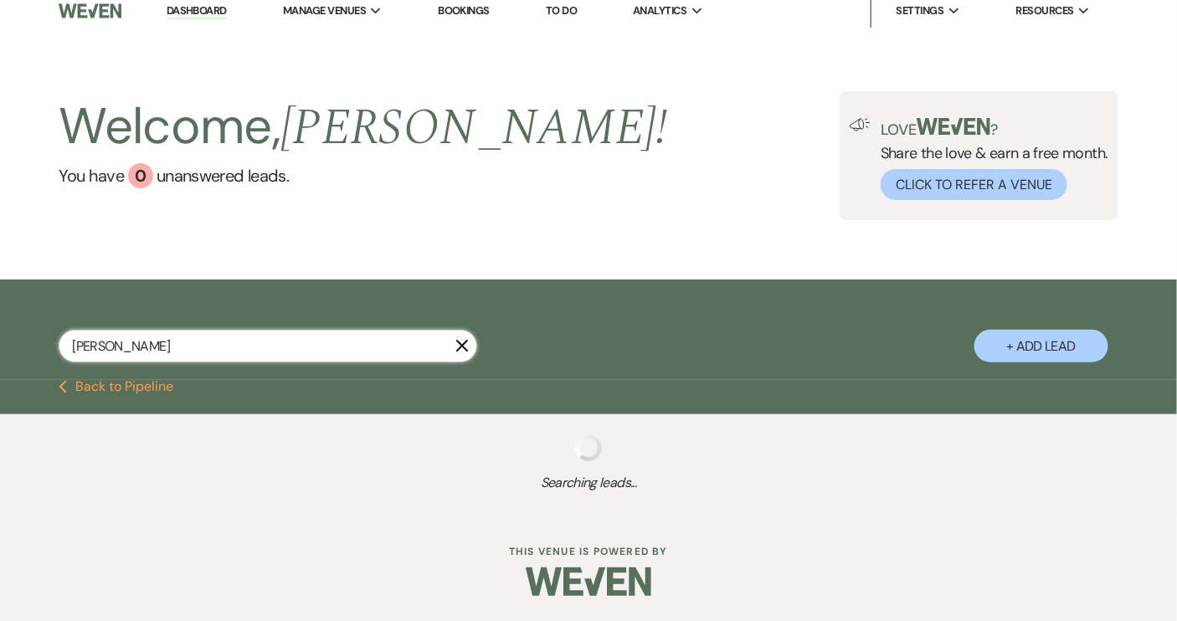
select select "9"
select select "2"
select select "8"
select select "10"
select select "8"
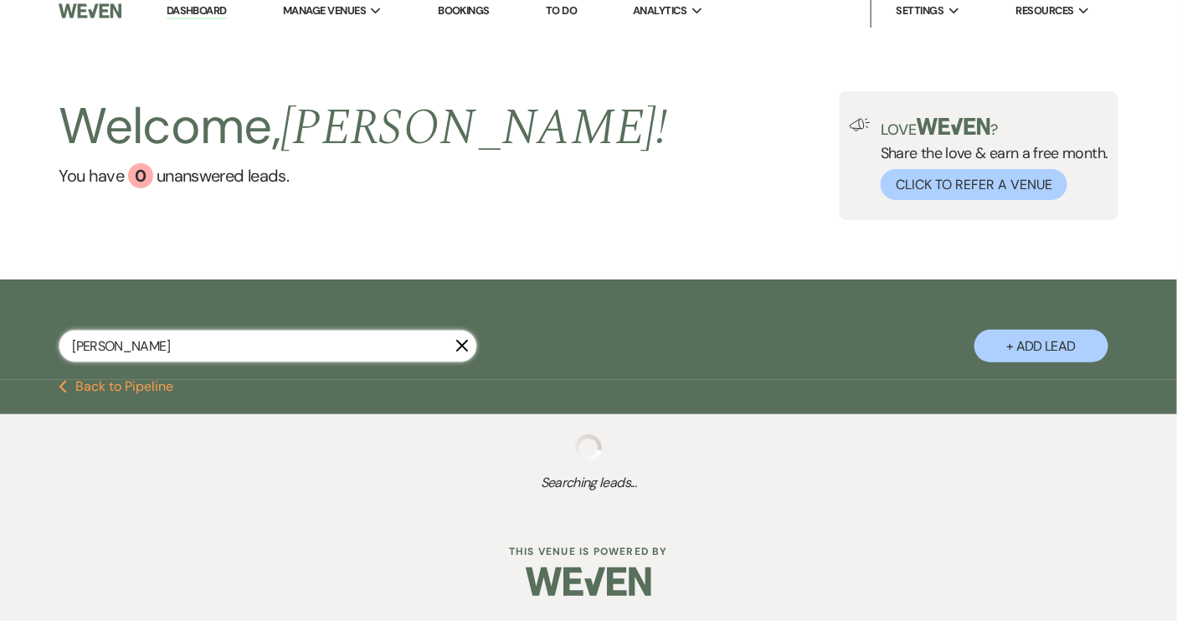
select select "5"
select select "8"
select select "5"
select select "8"
select select "6"
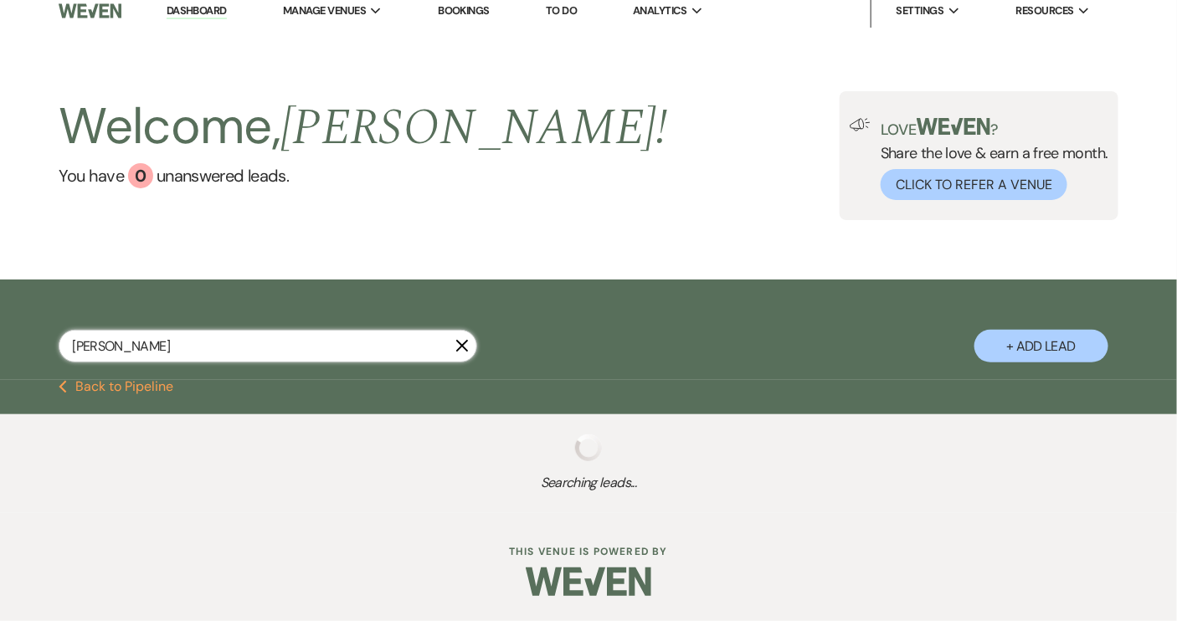
select select "8"
select select "6"
select select "8"
select select "6"
select select "8"
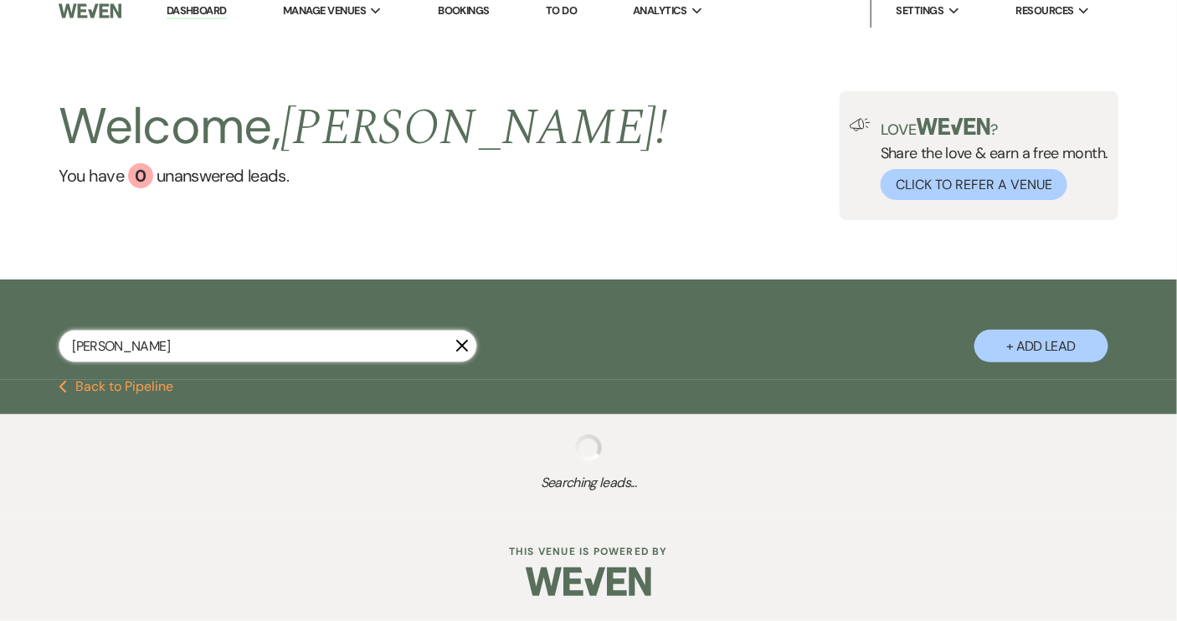
select select "5"
select select "8"
select select "5"
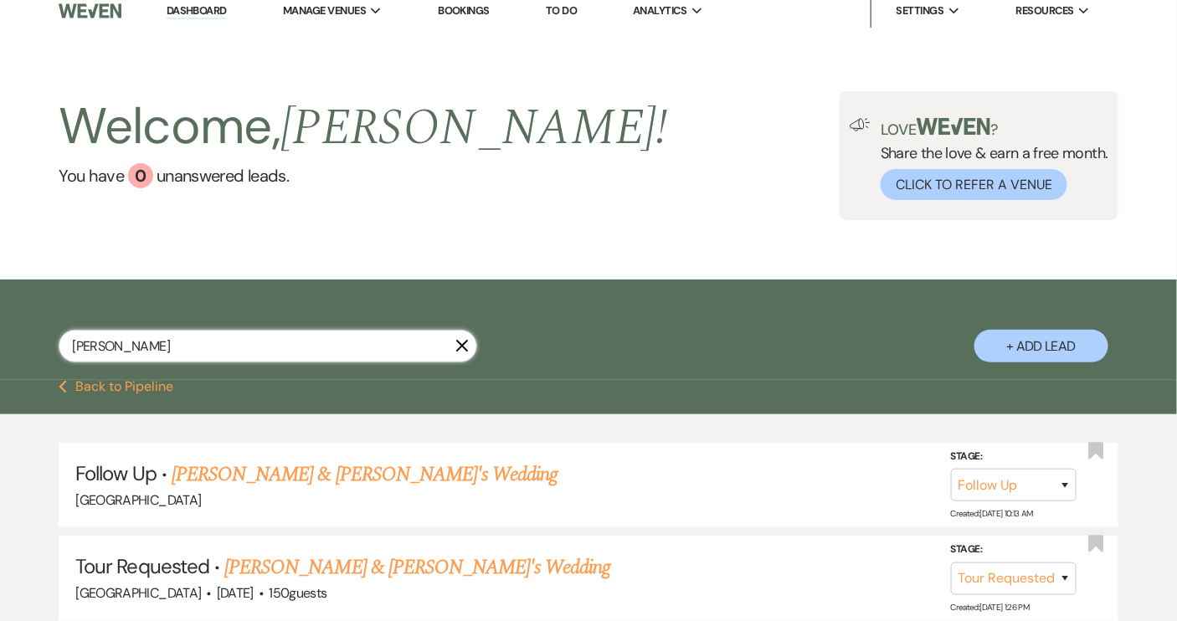
scroll to position [75, 0]
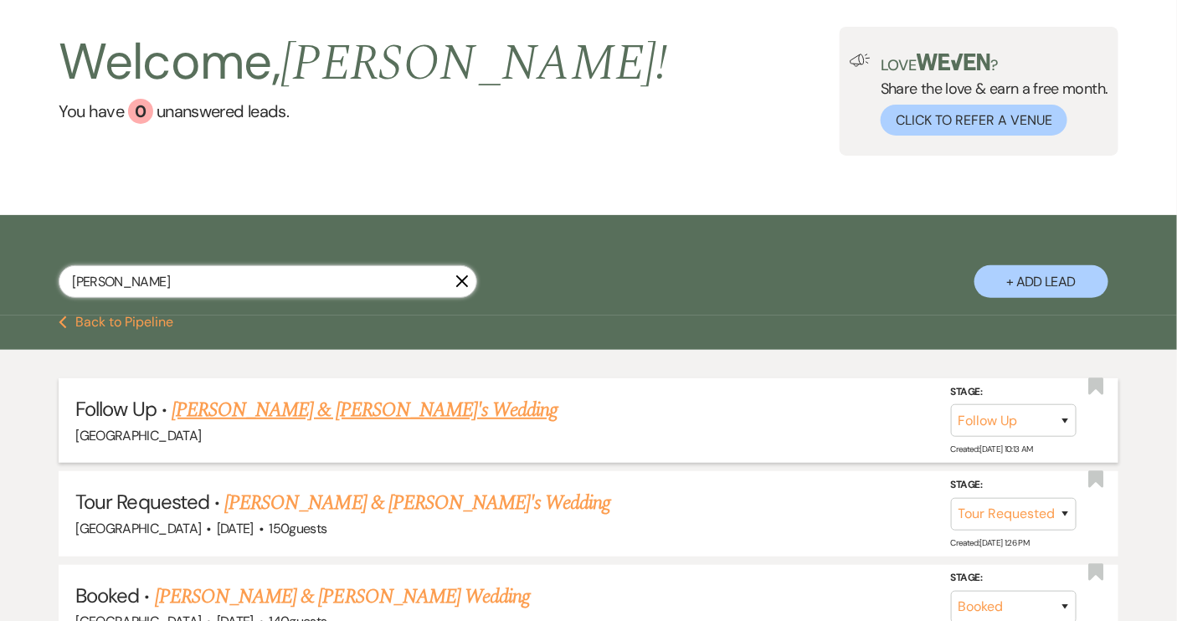
type input "elizabeth"
click at [1068, 418] on select "Inquiry Follow Up Tour Requested Tour Confirmed Toured Proposal Sent Booked Lost" at bounding box center [1014, 420] width 126 height 33
select select "8"
click at [951, 404] on select "Inquiry Follow Up Tour Requested Tour Confirmed Toured Proposal Sent Booked Lost" at bounding box center [1014, 420] width 126 height 33
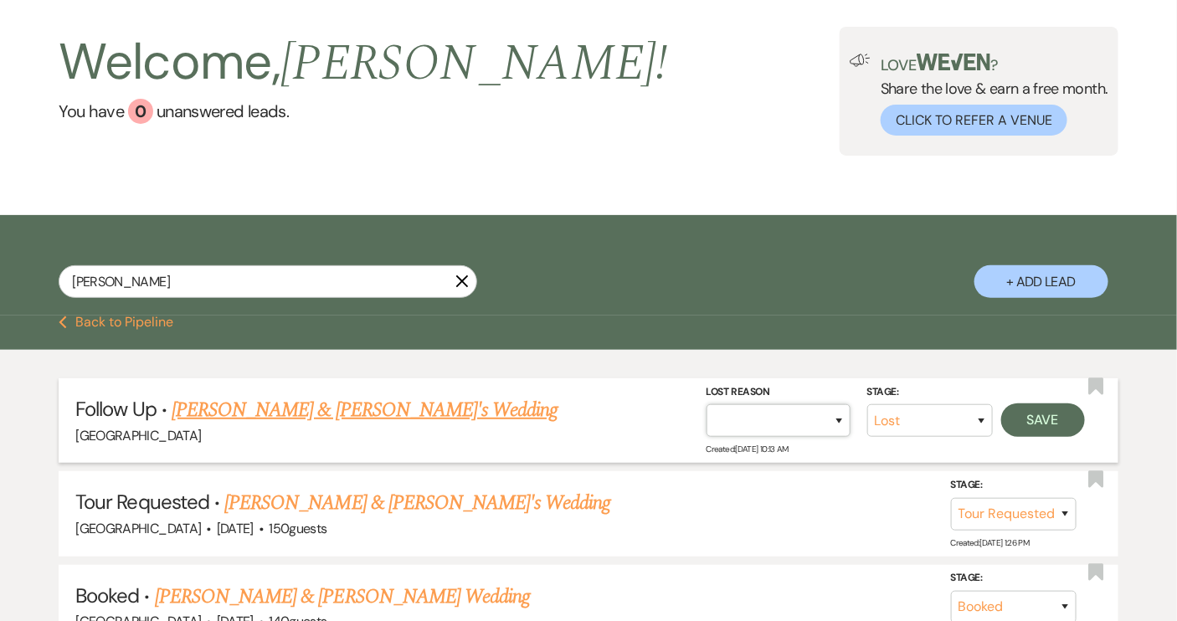
click at [842, 418] on select "Booked Elsewhere Budget Date Unavailable No Response Not a Good Match Capacity …" at bounding box center [779, 420] width 144 height 33
select select "2"
click at [707, 404] on select "Booked Elsewhere Budget Date Unavailable No Response Not a Good Match Capacity …" at bounding box center [779, 420] width 144 height 33
click at [714, 421] on input "Other" at bounding box center [772, 420] width 174 height 33
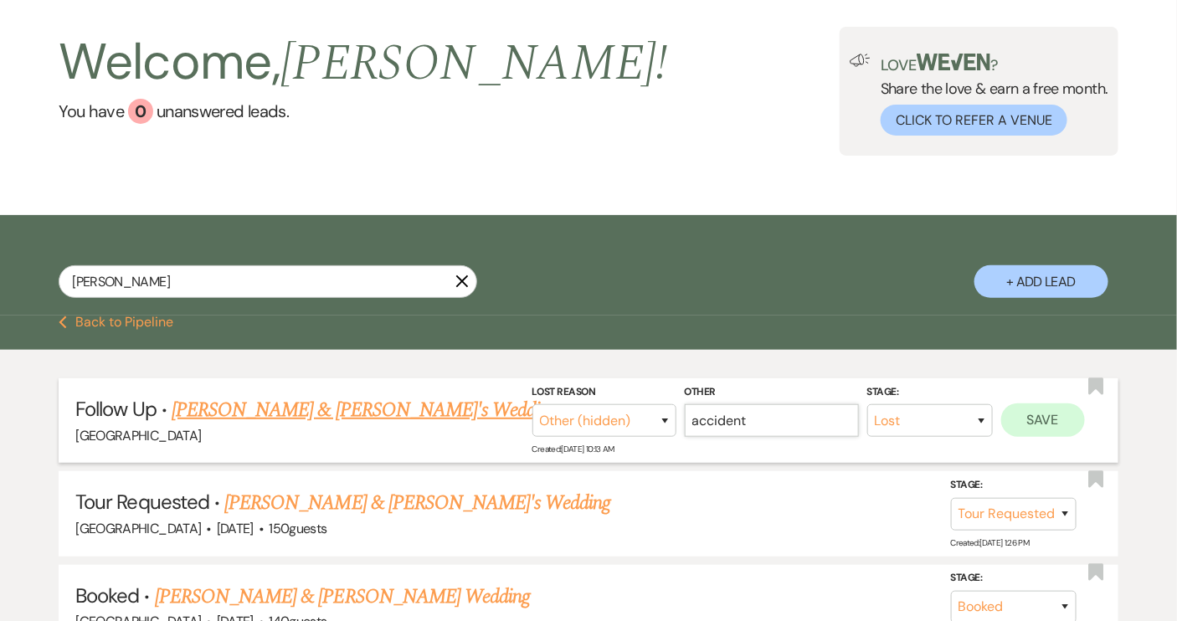
type input "accident"
click at [1058, 423] on button "Save" at bounding box center [1043, 420] width 84 height 33
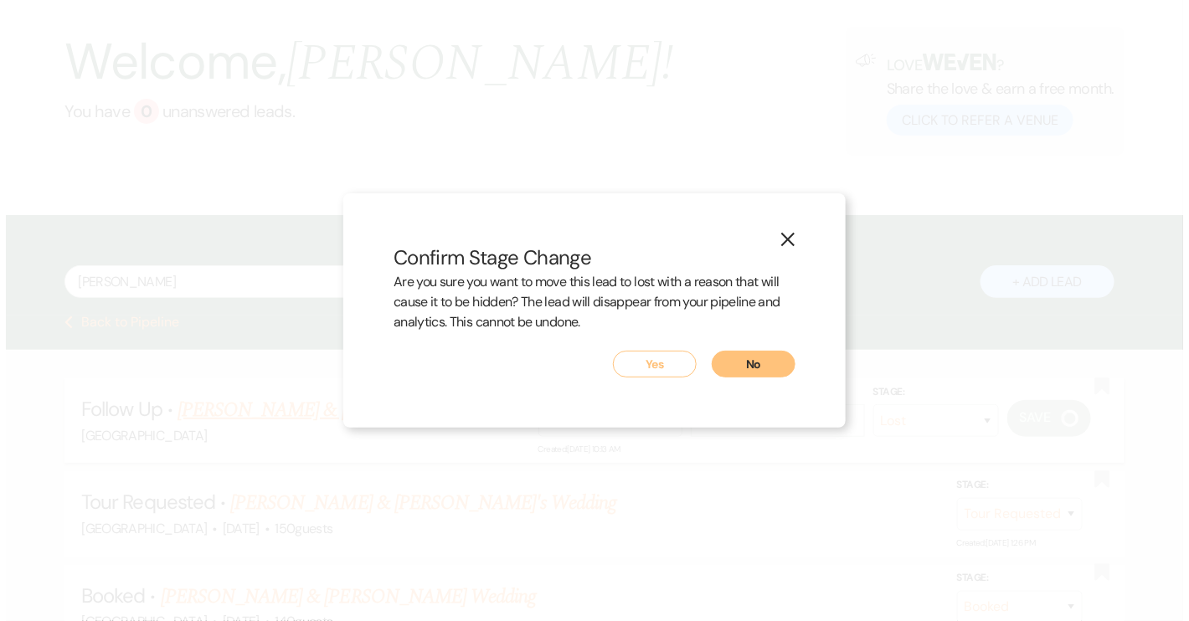
scroll to position [76, 0]
click at [764, 365] on button "No" at bounding box center [754, 364] width 84 height 27
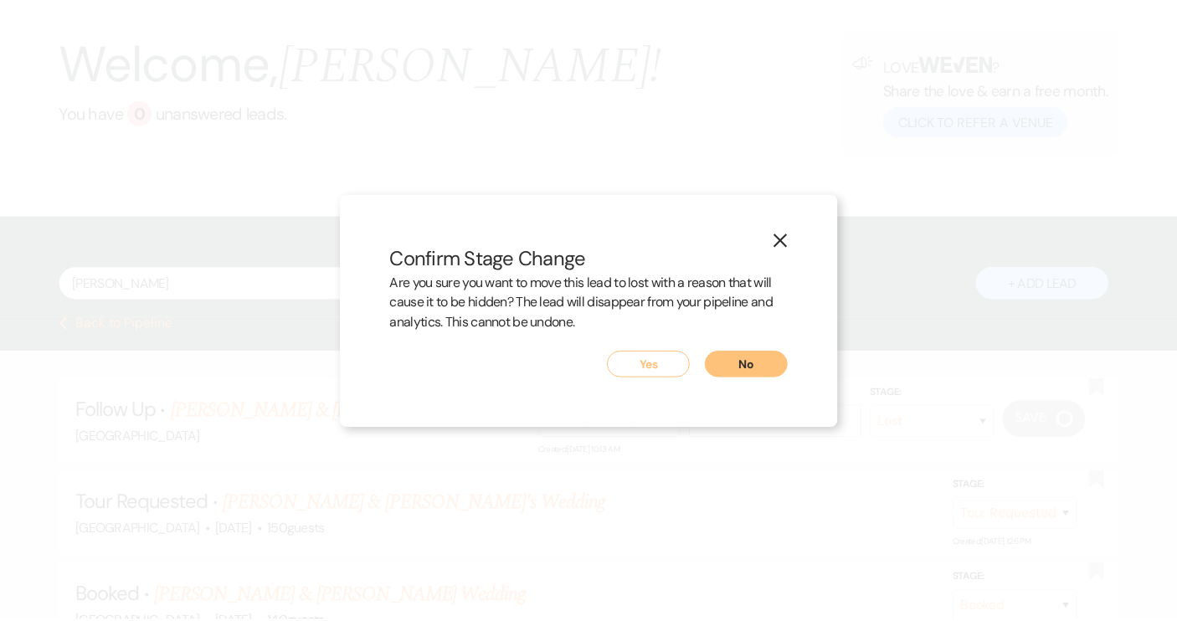
scroll to position [75, 0]
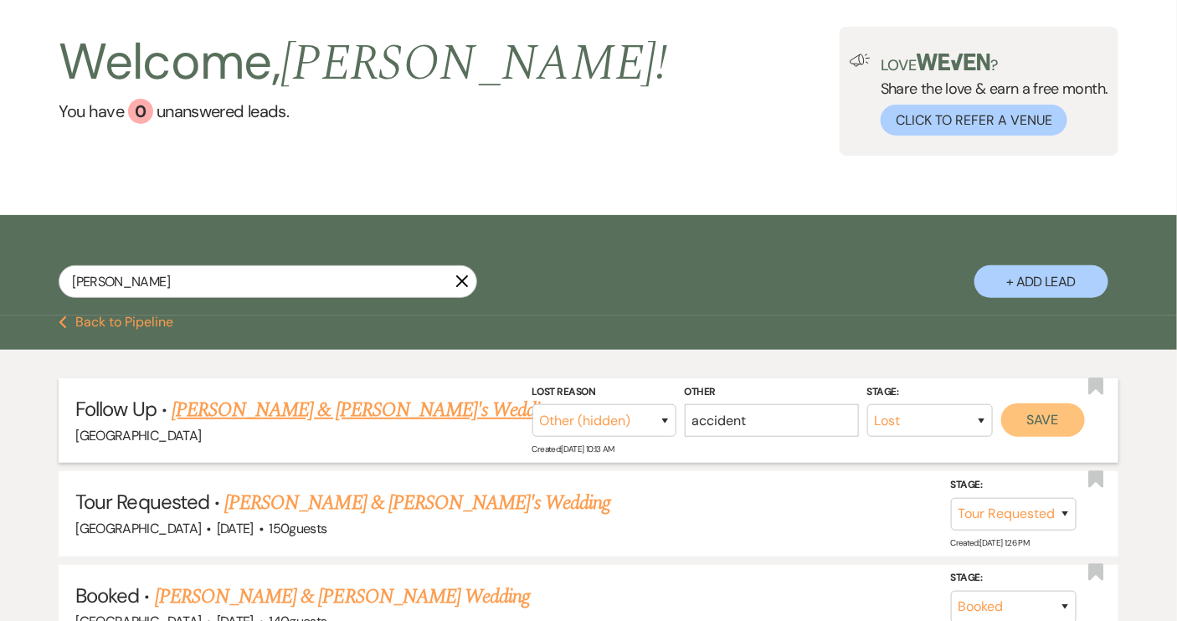
click at [1038, 425] on button "Save" at bounding box center [1043, 420] width 84 height 33
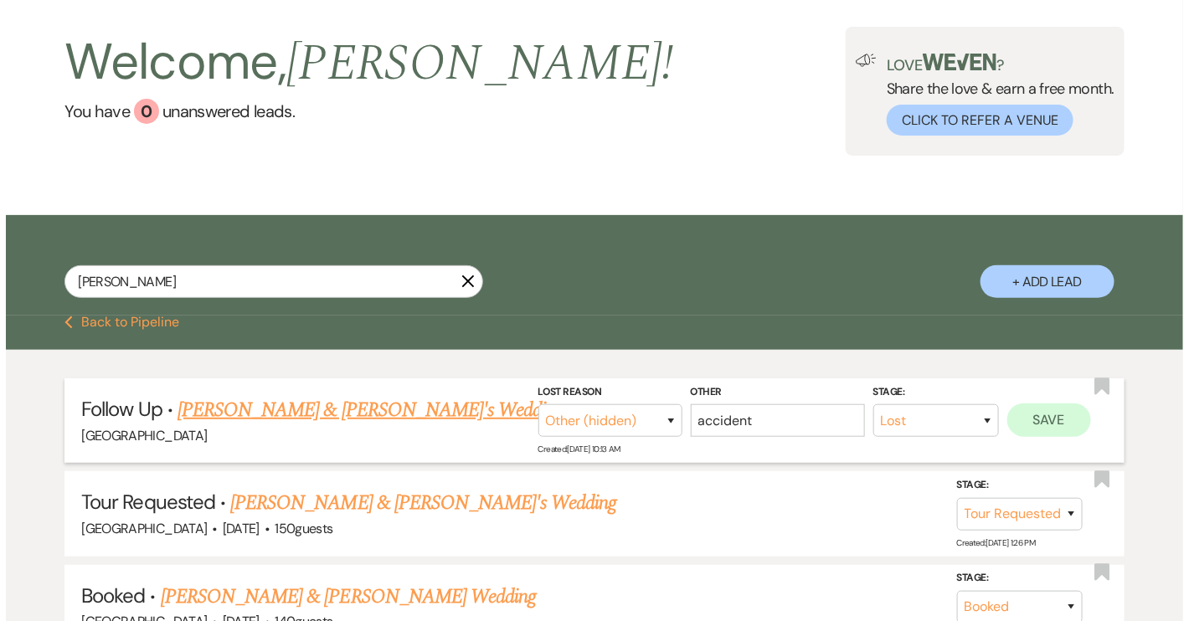
scroll to position [76, 0]
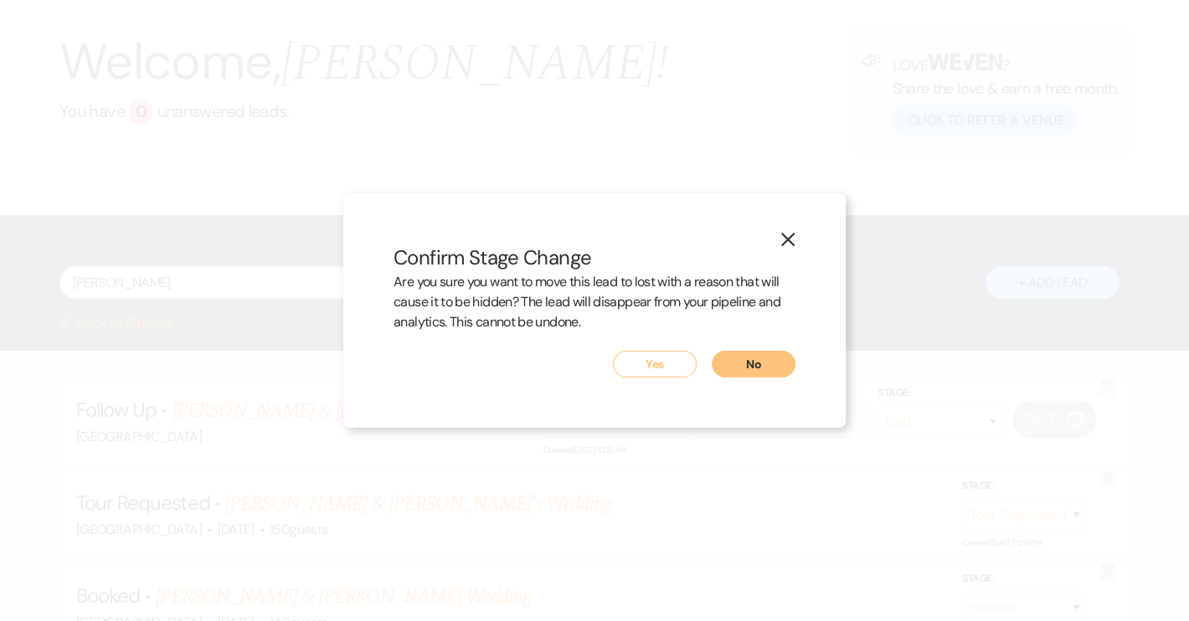
click at [645, 370] on button "Yes" at bounding box center [655, 364] width 84 height 27
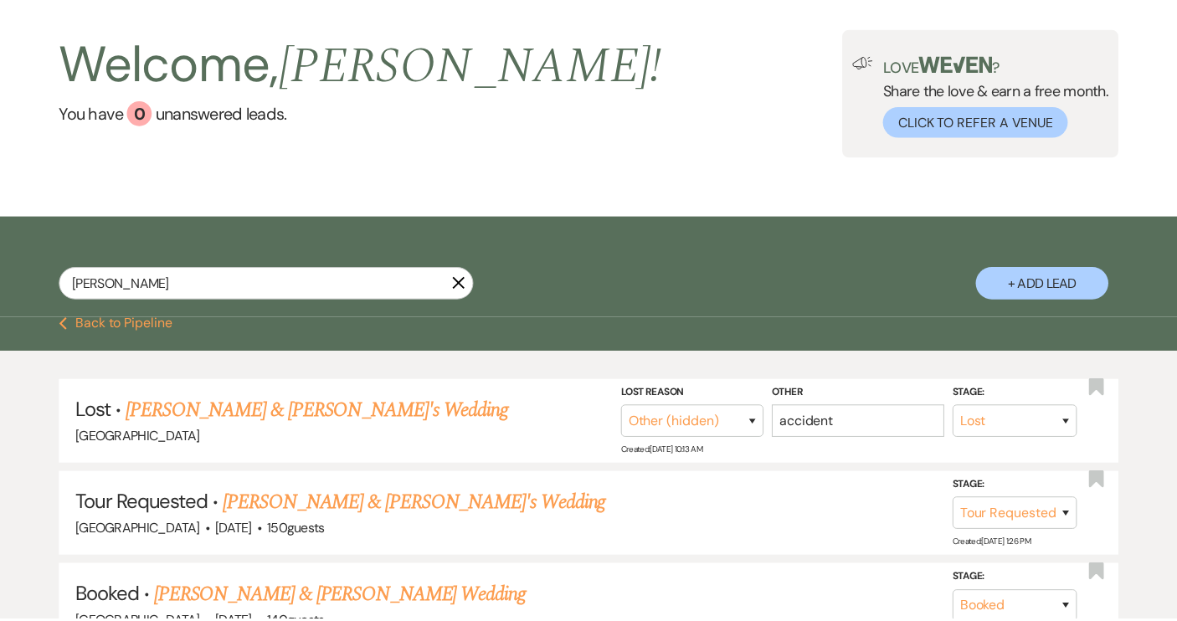
scroll to position [75, 0]
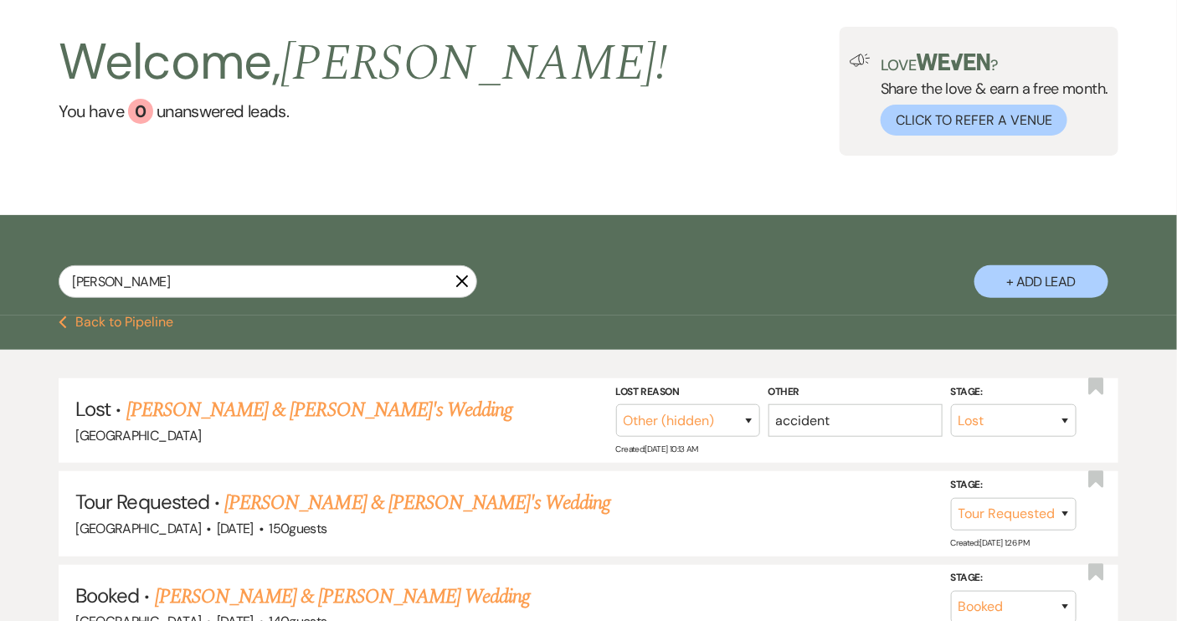
drag, startPoint x: 461, startPoint y: 277, endPoint x: 467, endPoint y: 306, distance: 29.9
click at [461, 277] on icon "X" at bounding box center [462, 281] width 13 height 13
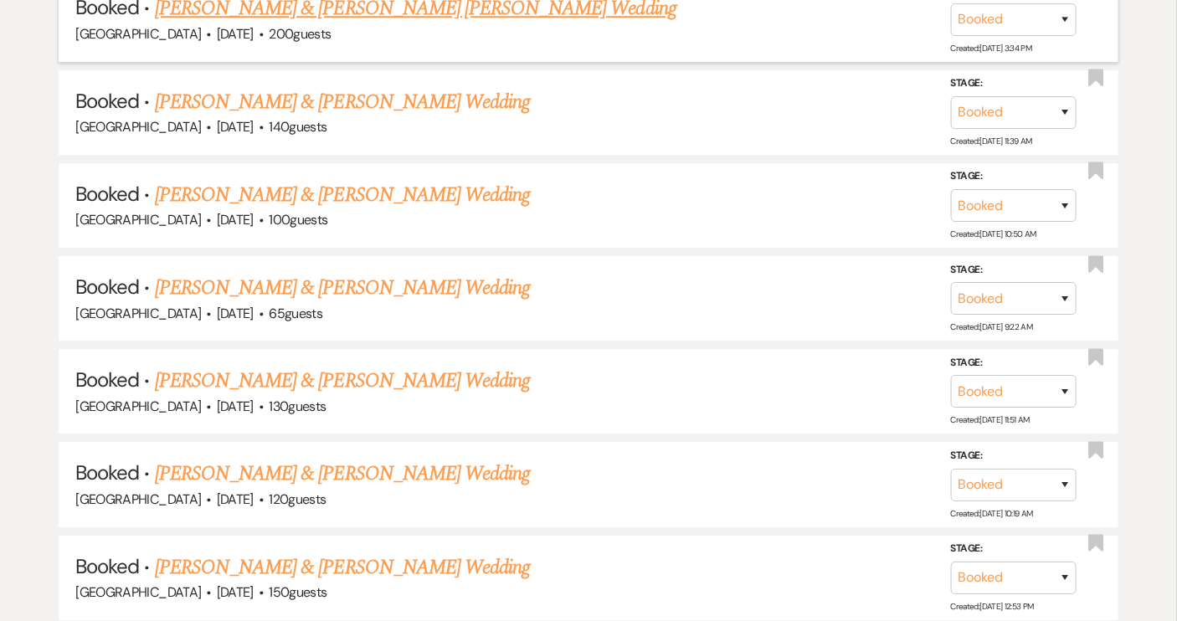
scroll to position [1810, 0]
